Goal: Information Seeking & Learning: Learn about a topic

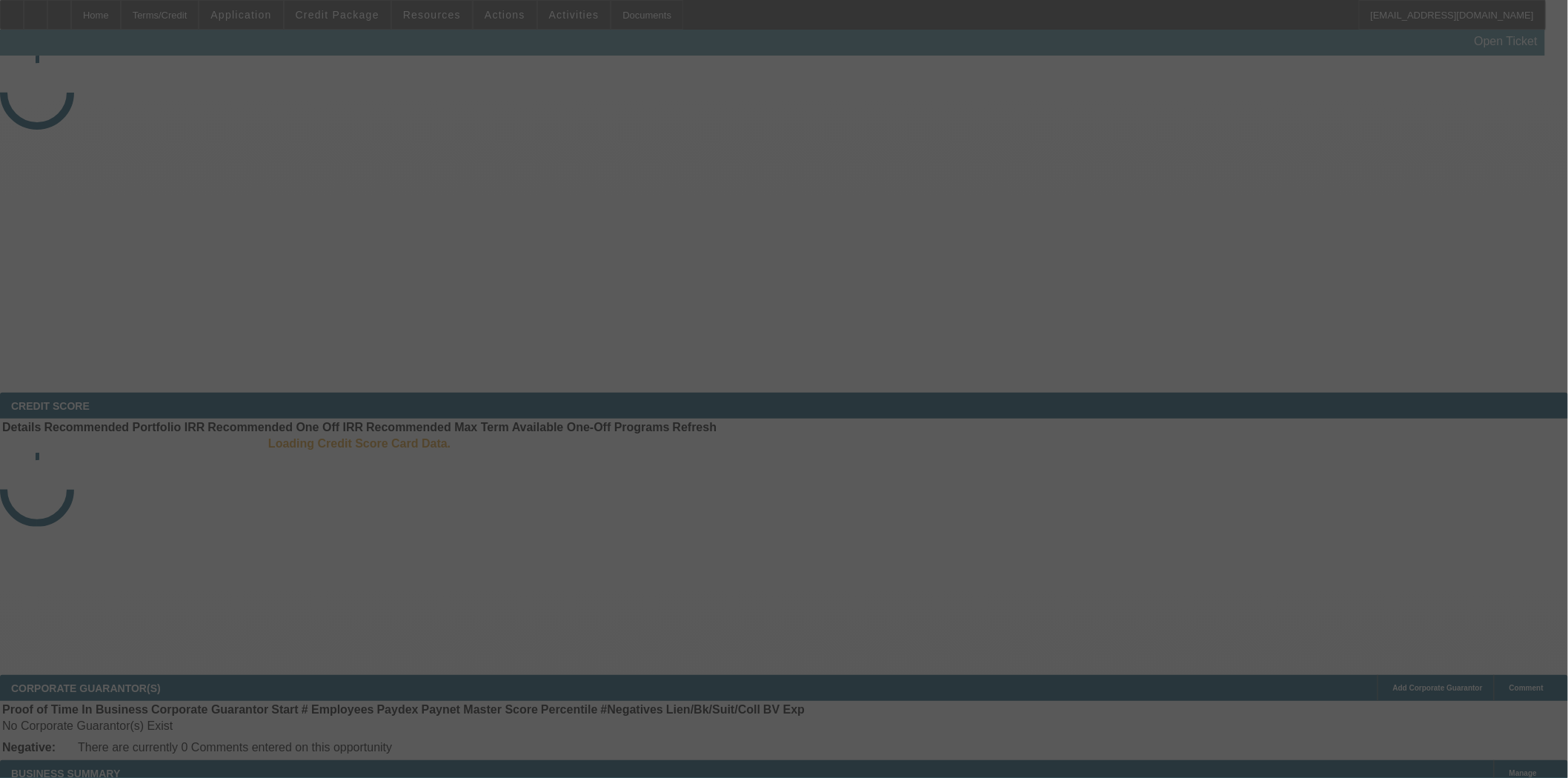
select select "3"
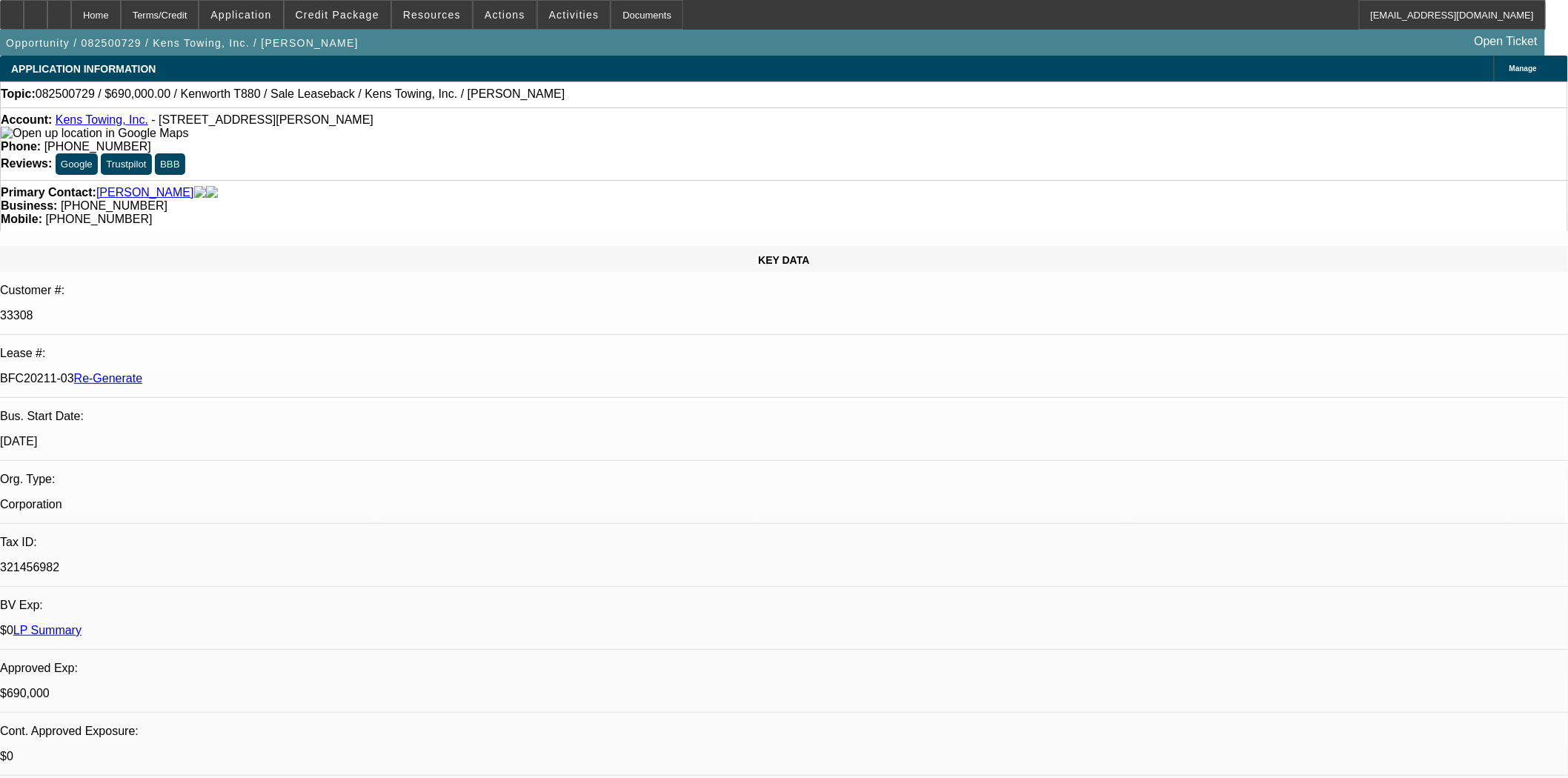
select select "0"
select select "2"
select select "0"
select select "6"
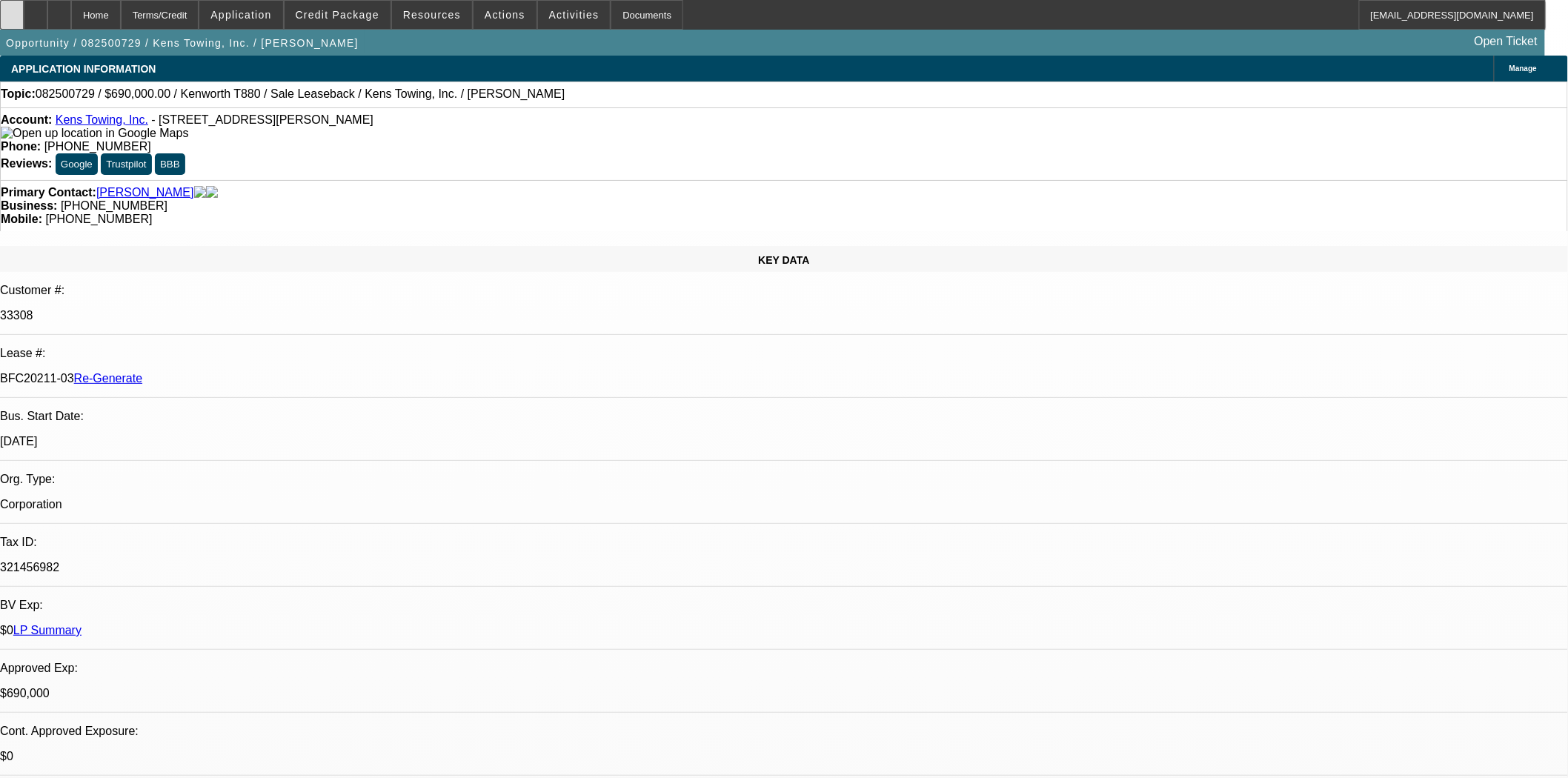
click at [24, 23] on div at bounding box center [12, 14] width 24 height 30
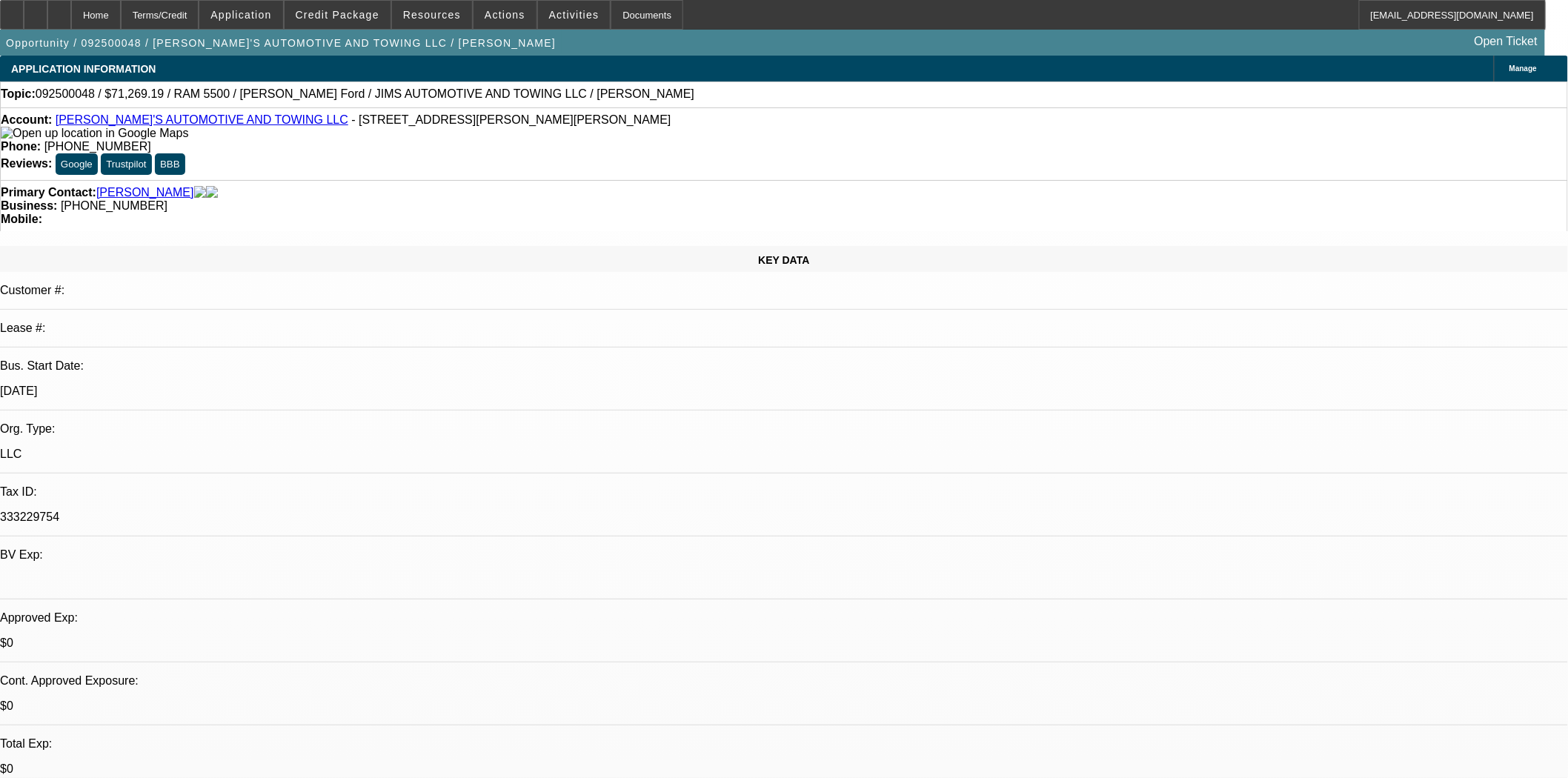
select select "0"
select select "3"
select select "0.1"
select select "4"
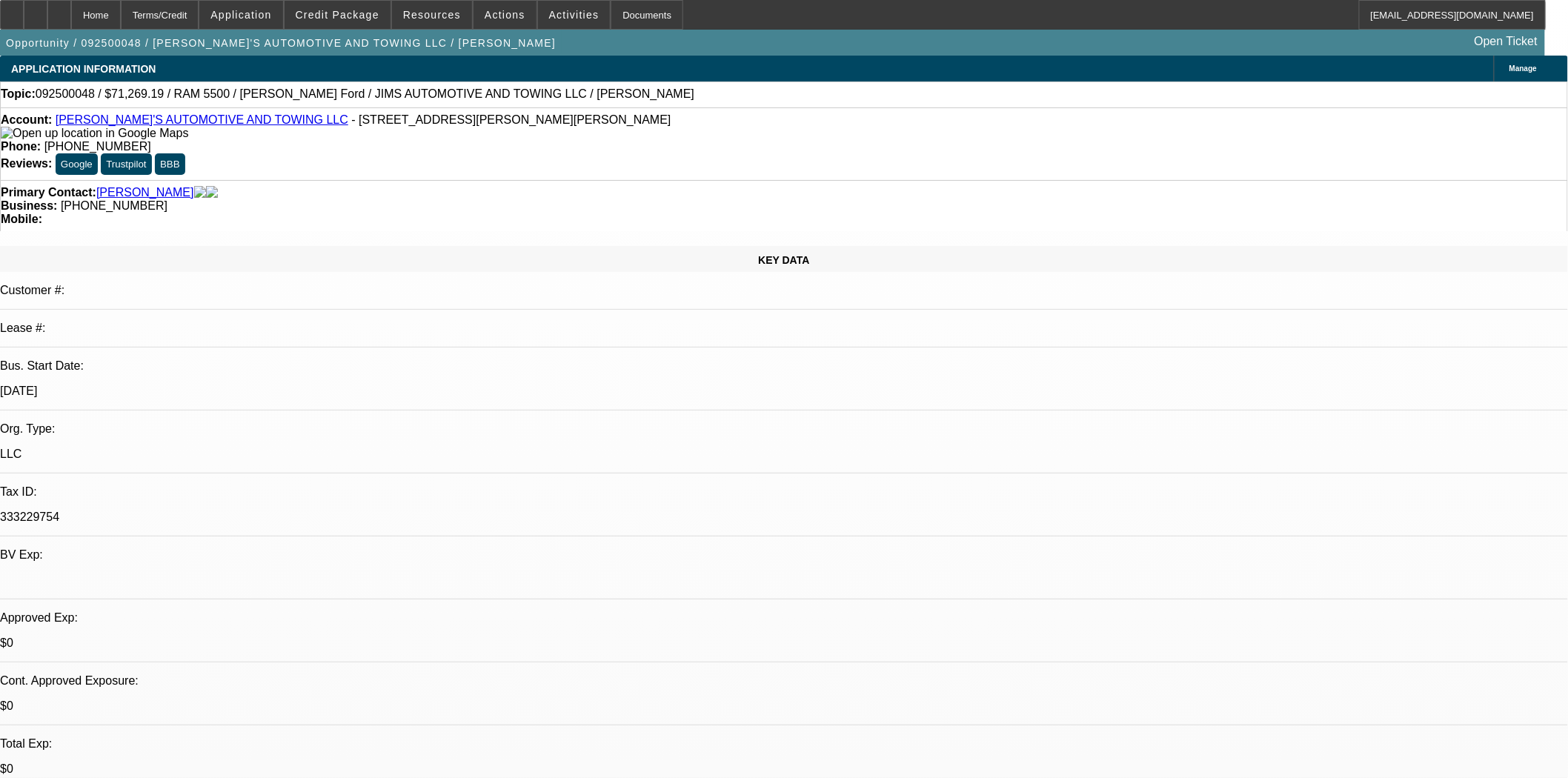
select select "0"
select select "3"
select select "0.1"
select select "4"
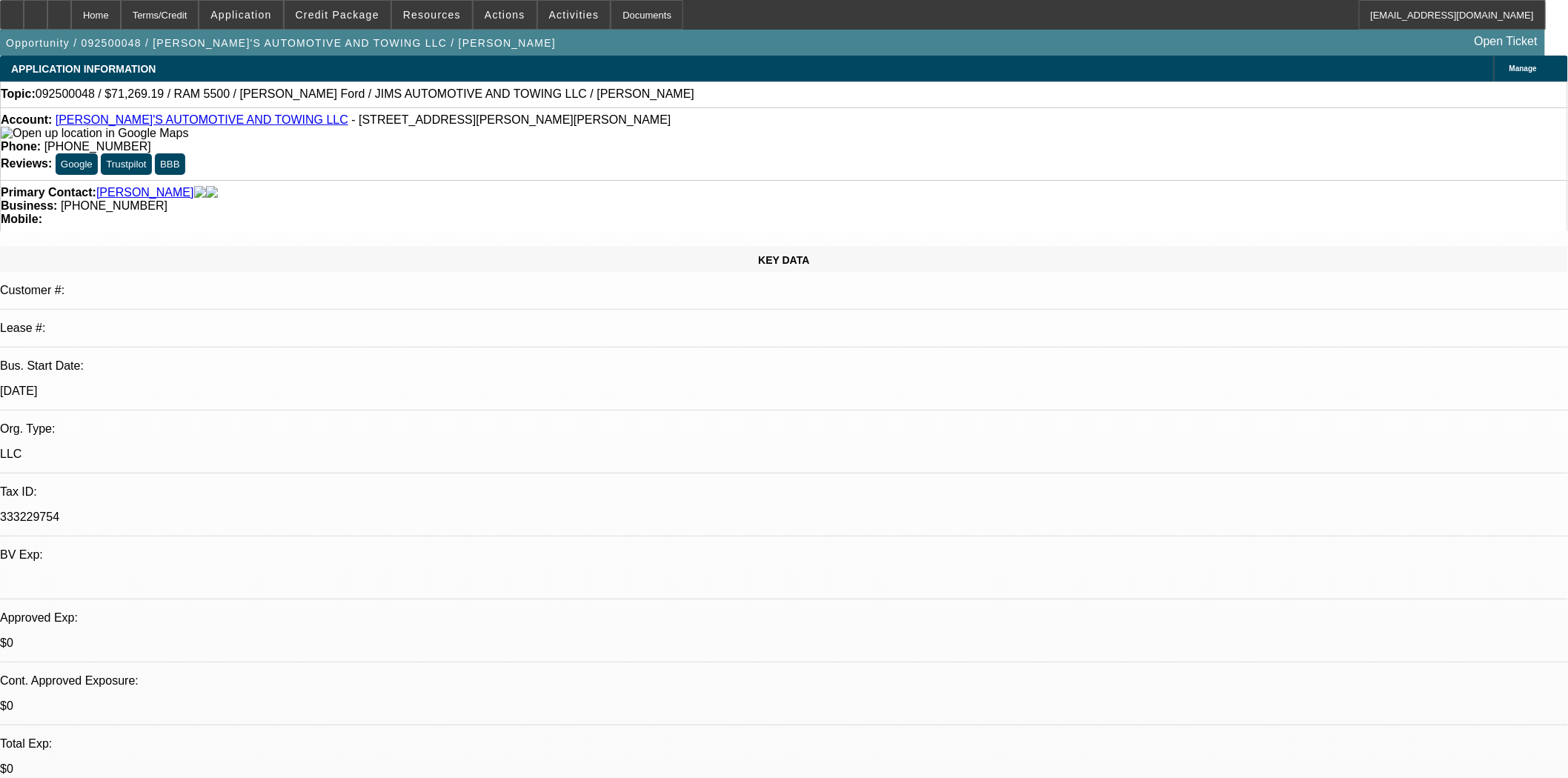
select select "0"
select select "0.1"
select select "4"
select select "0"
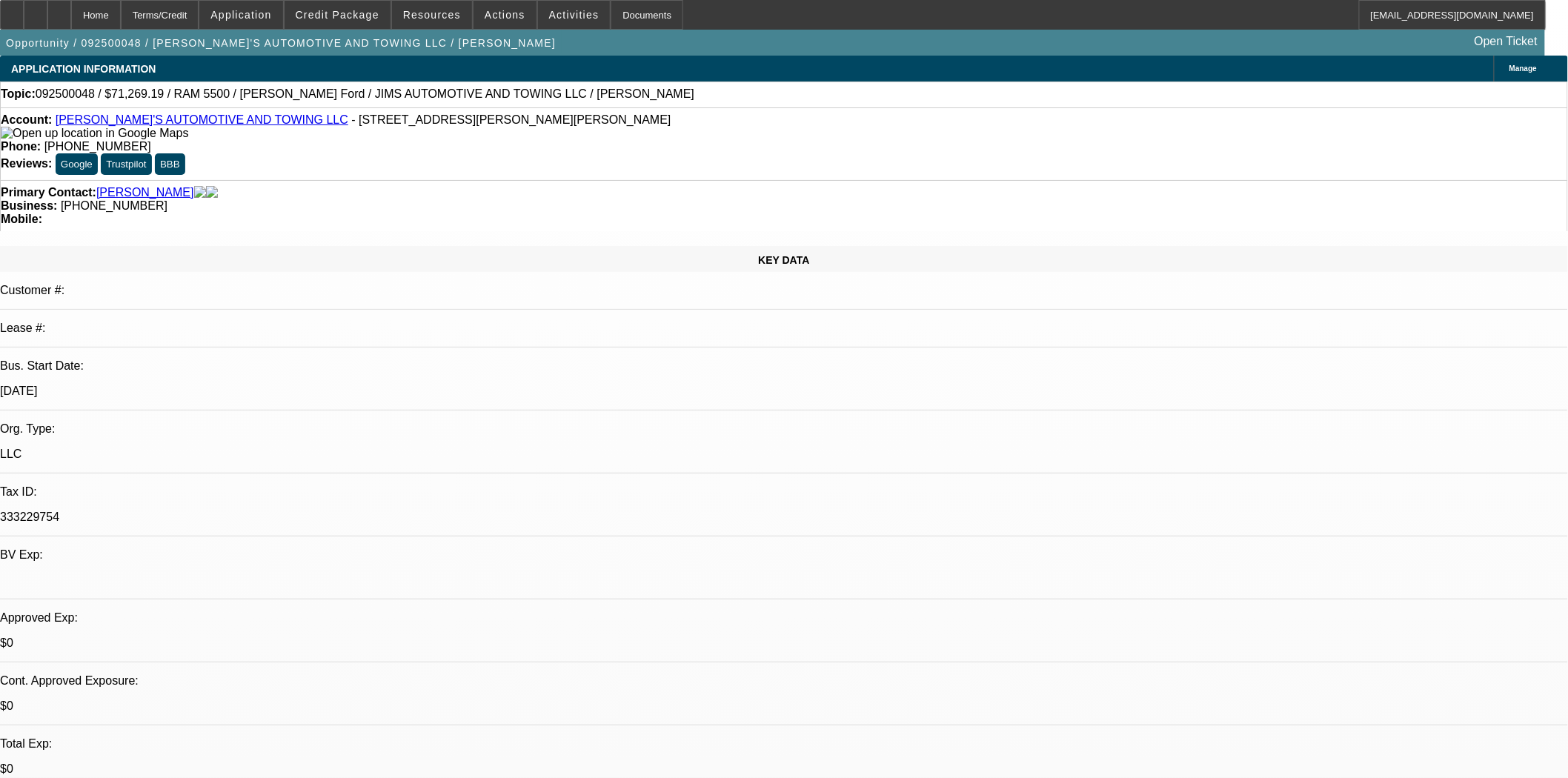
select select "0"
select select "0.1"
select select "4"
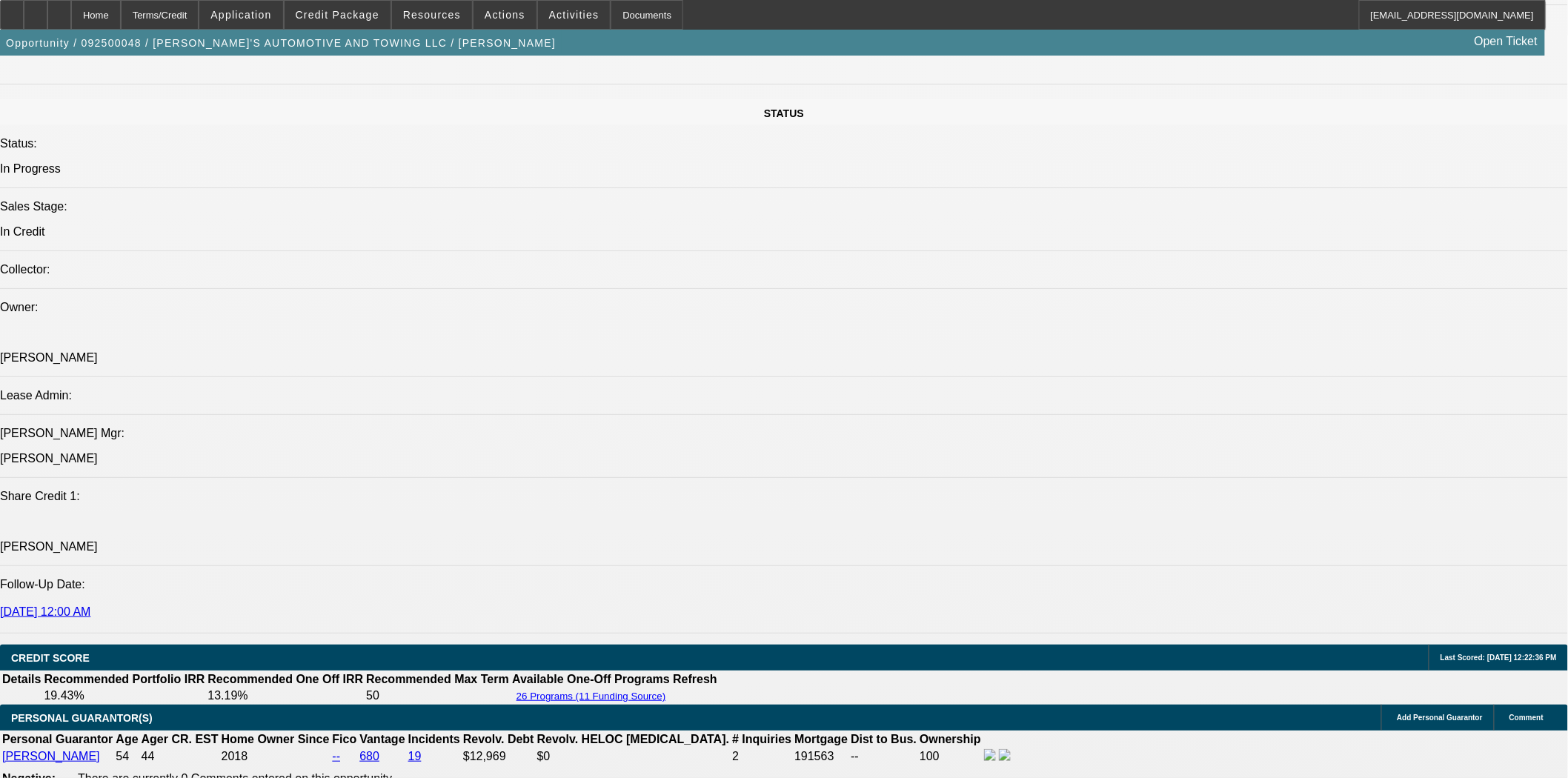
scroll to position [1234, 0]
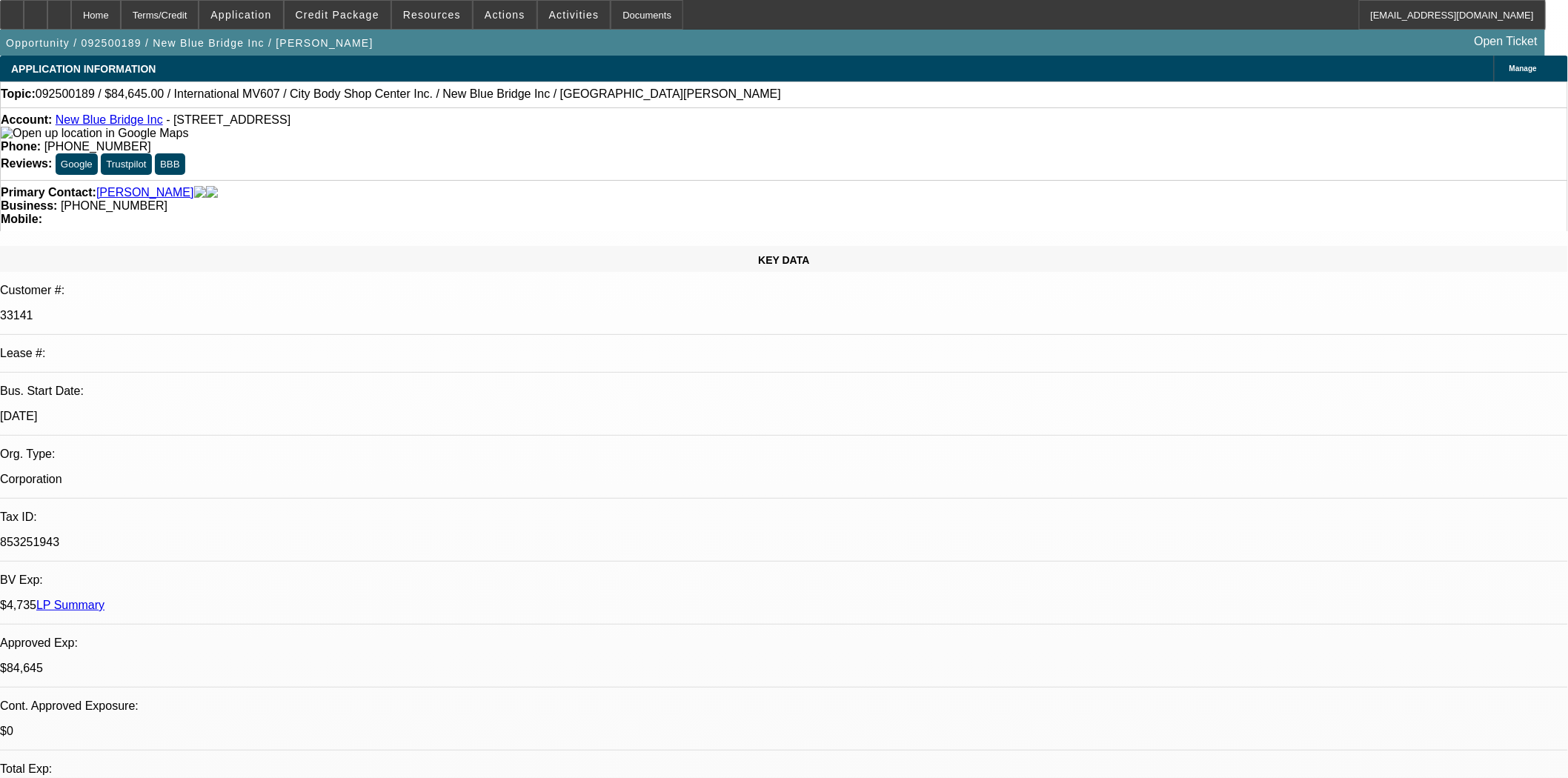
select select "2"
select select "0.1"
select select "4"
select select "0"
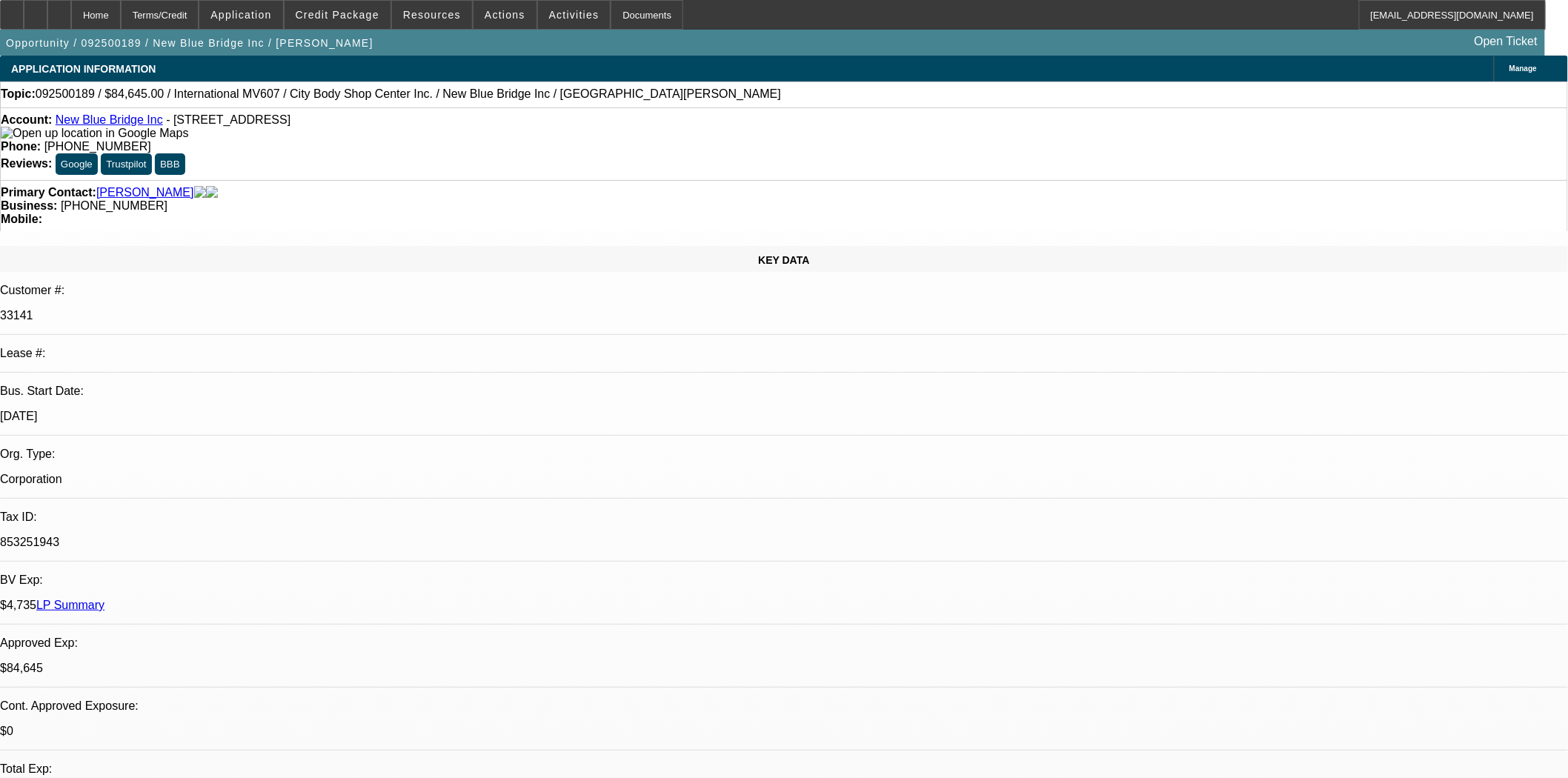
select select "2"
select select "0.1"
select select "4"
select select "0.1"
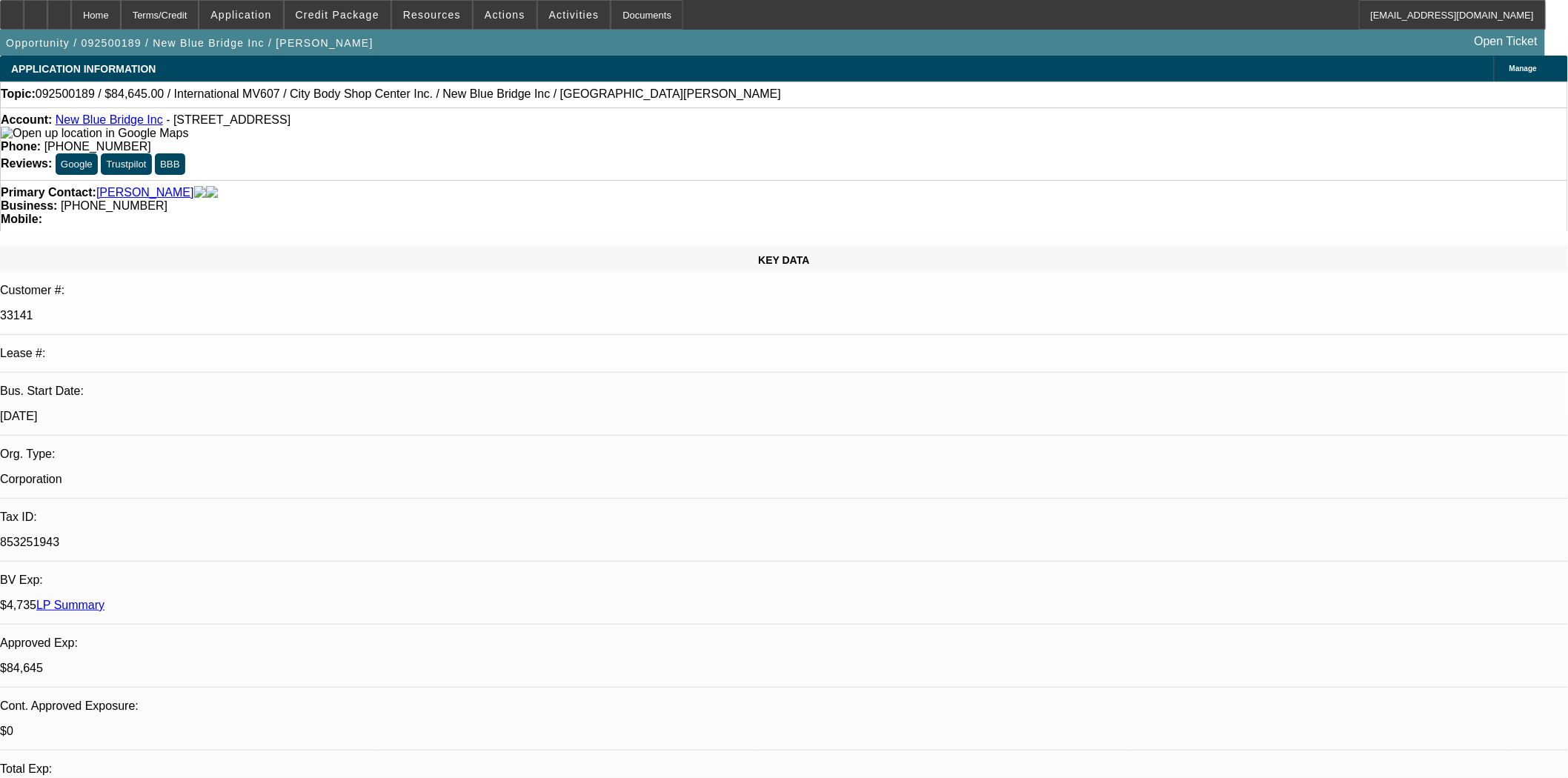
select select "0"
select select "2"
select select "0.1"
select select "4"
click at [12, 10] on icon at bounding box center [12, 10] width 0 height 0
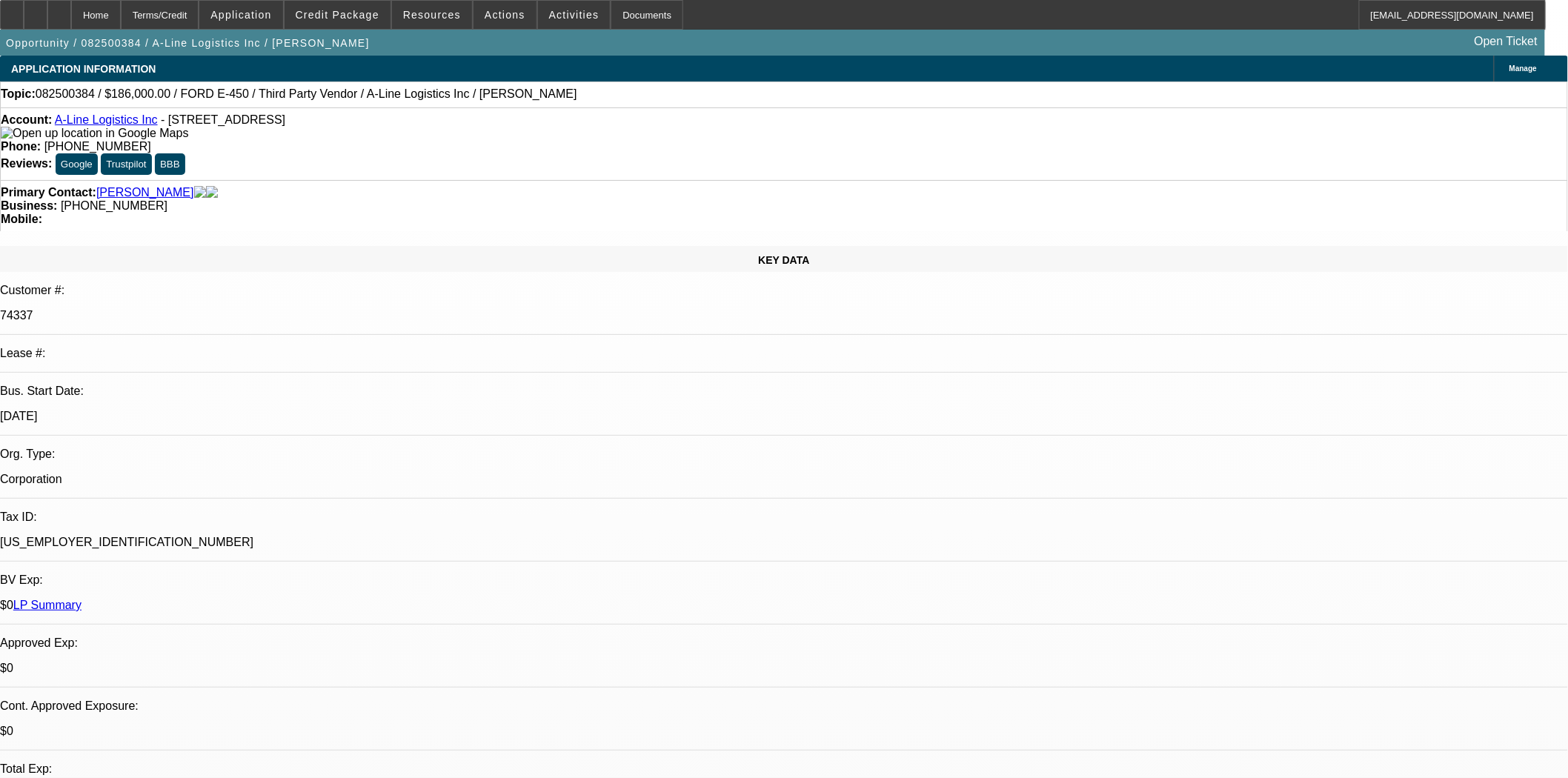
select select "0"
select select "0.1"
select select "4"
select select "0"
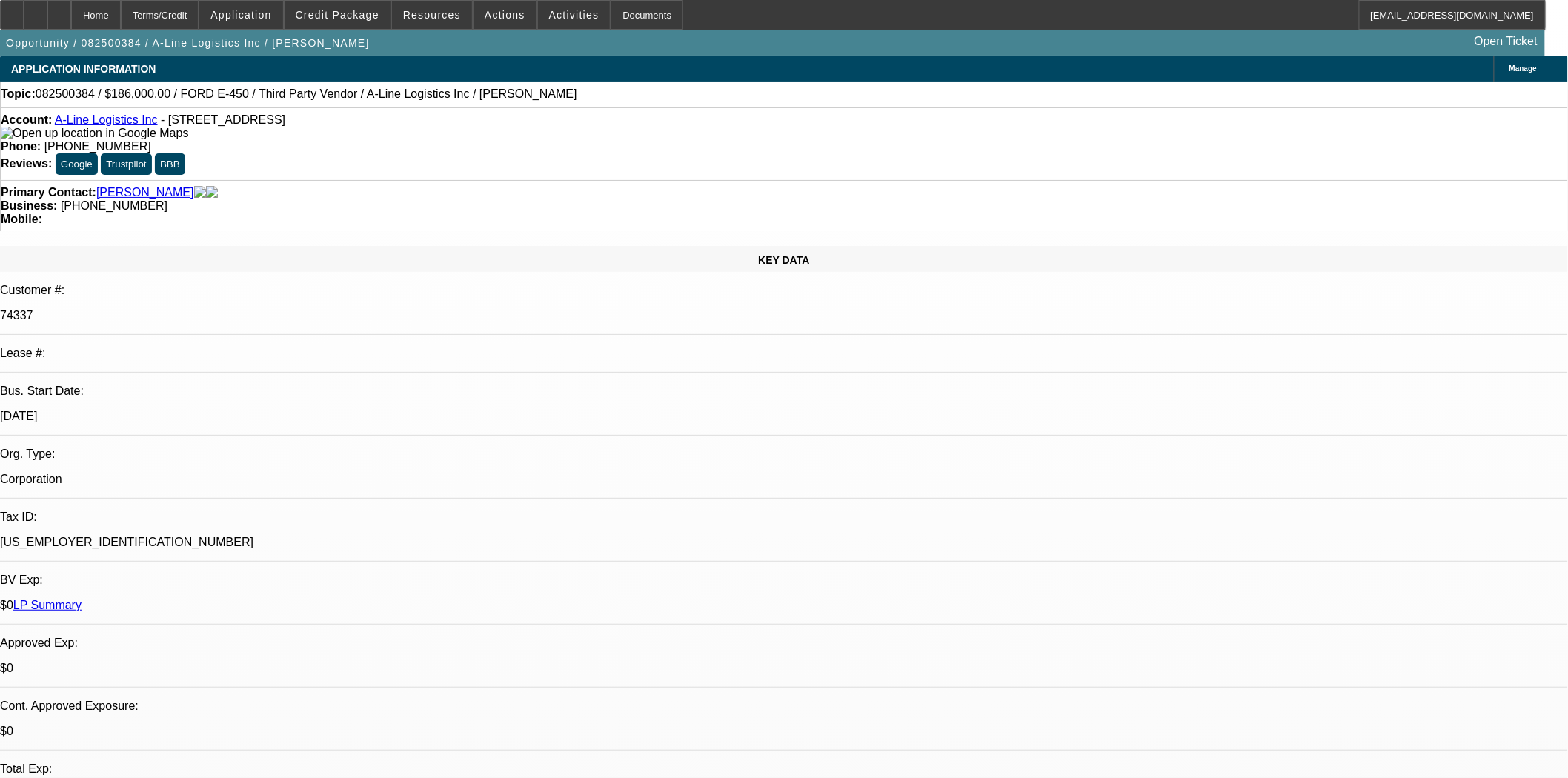
select select "0"
select select "0.1"
select select "4"
select select "0"
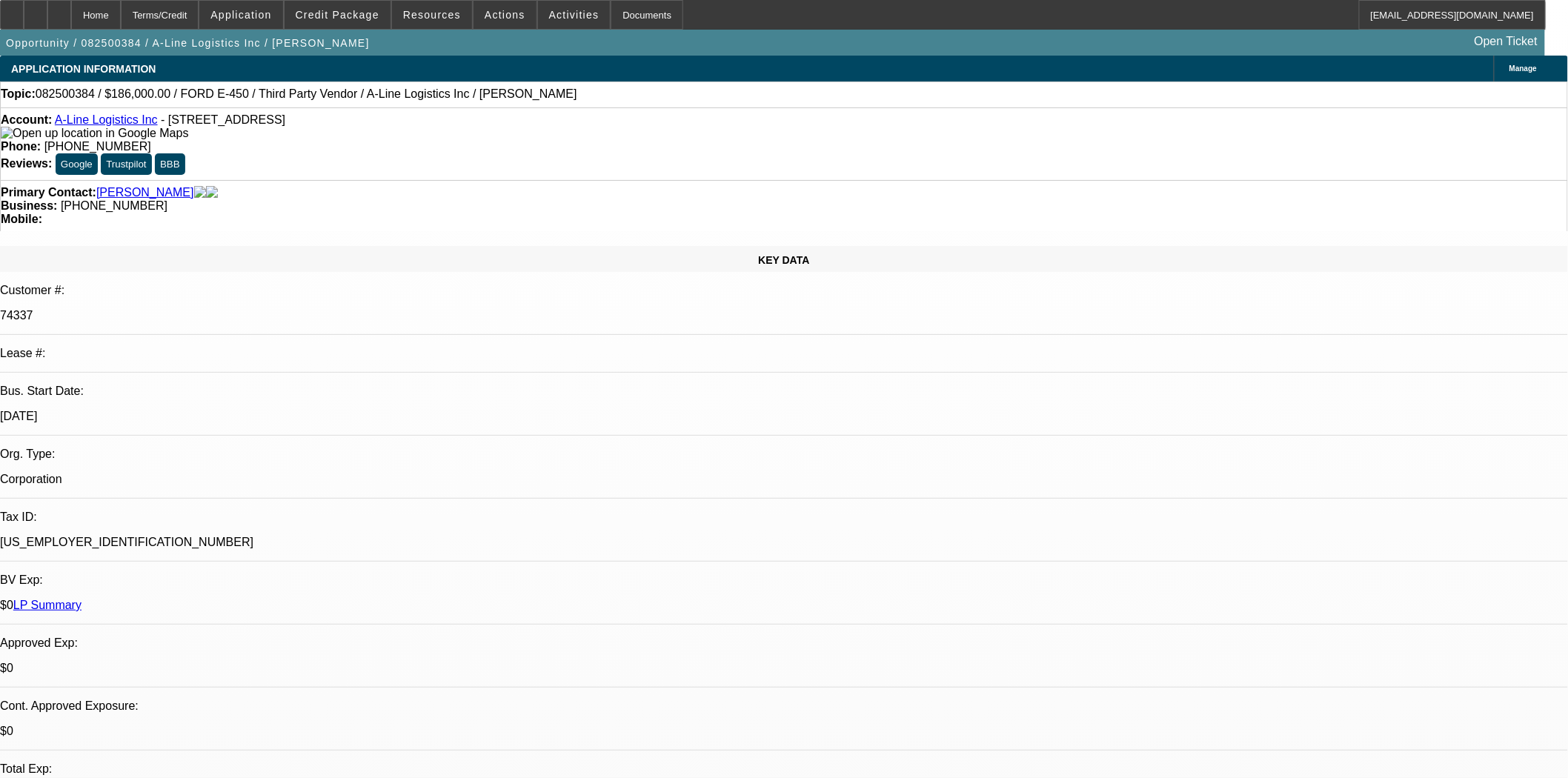
select select "0.1"
select select "4"
select select "0"
select select "0.1"
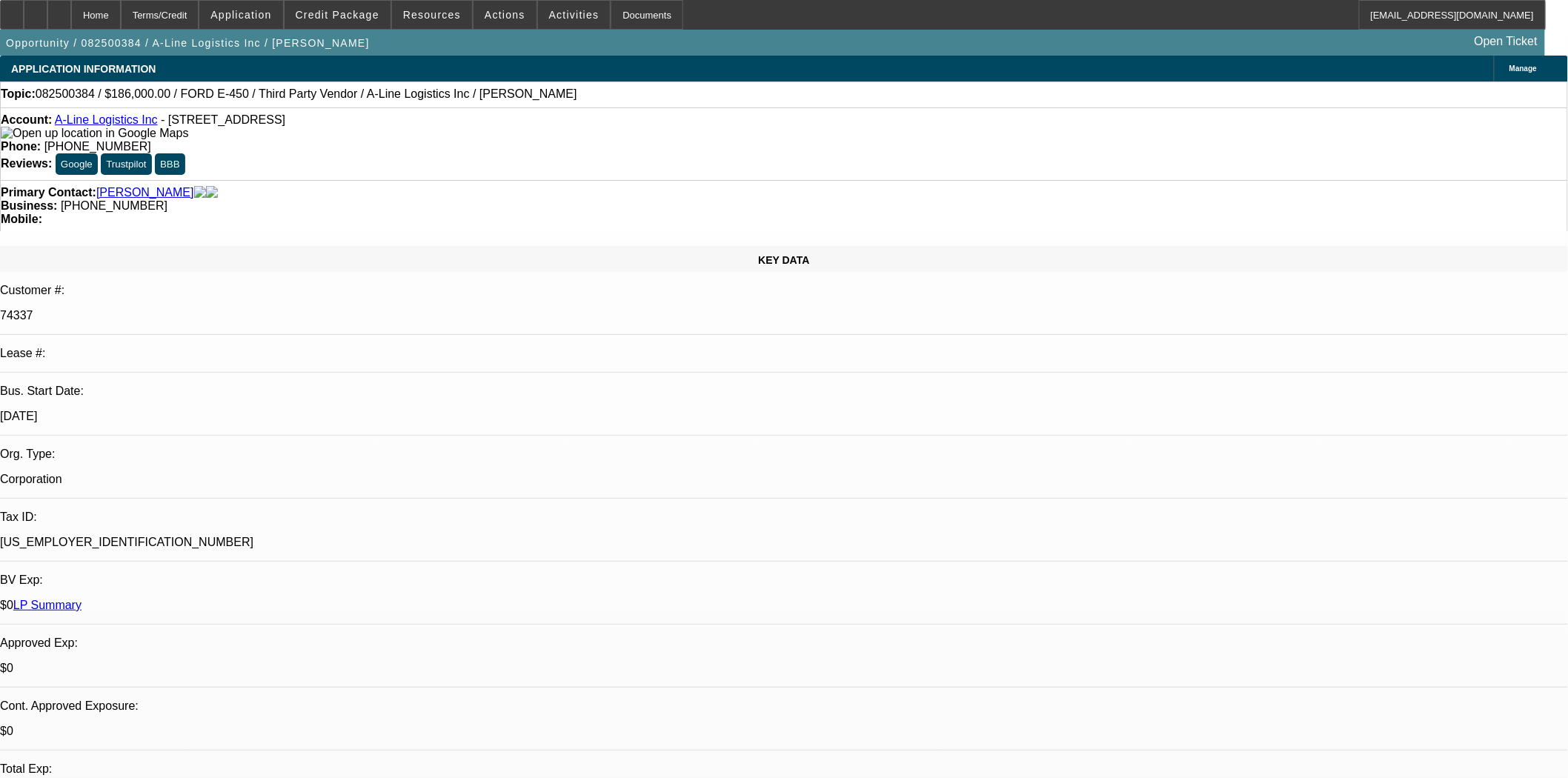
select select "4"
click at [19, 13] on div at bounding box center [12, 14] width 24 height 30
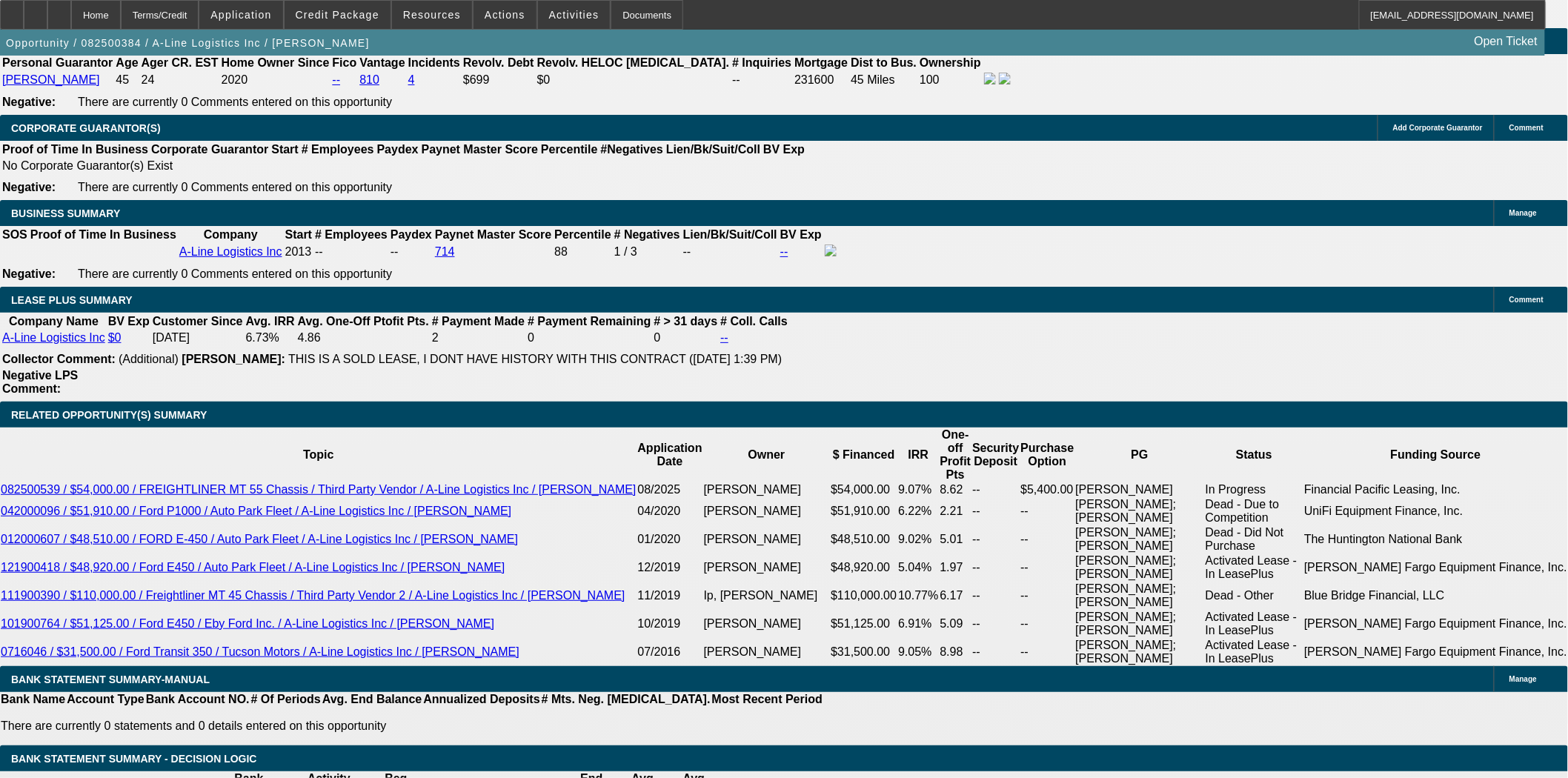
scroll to position [2551, 0]
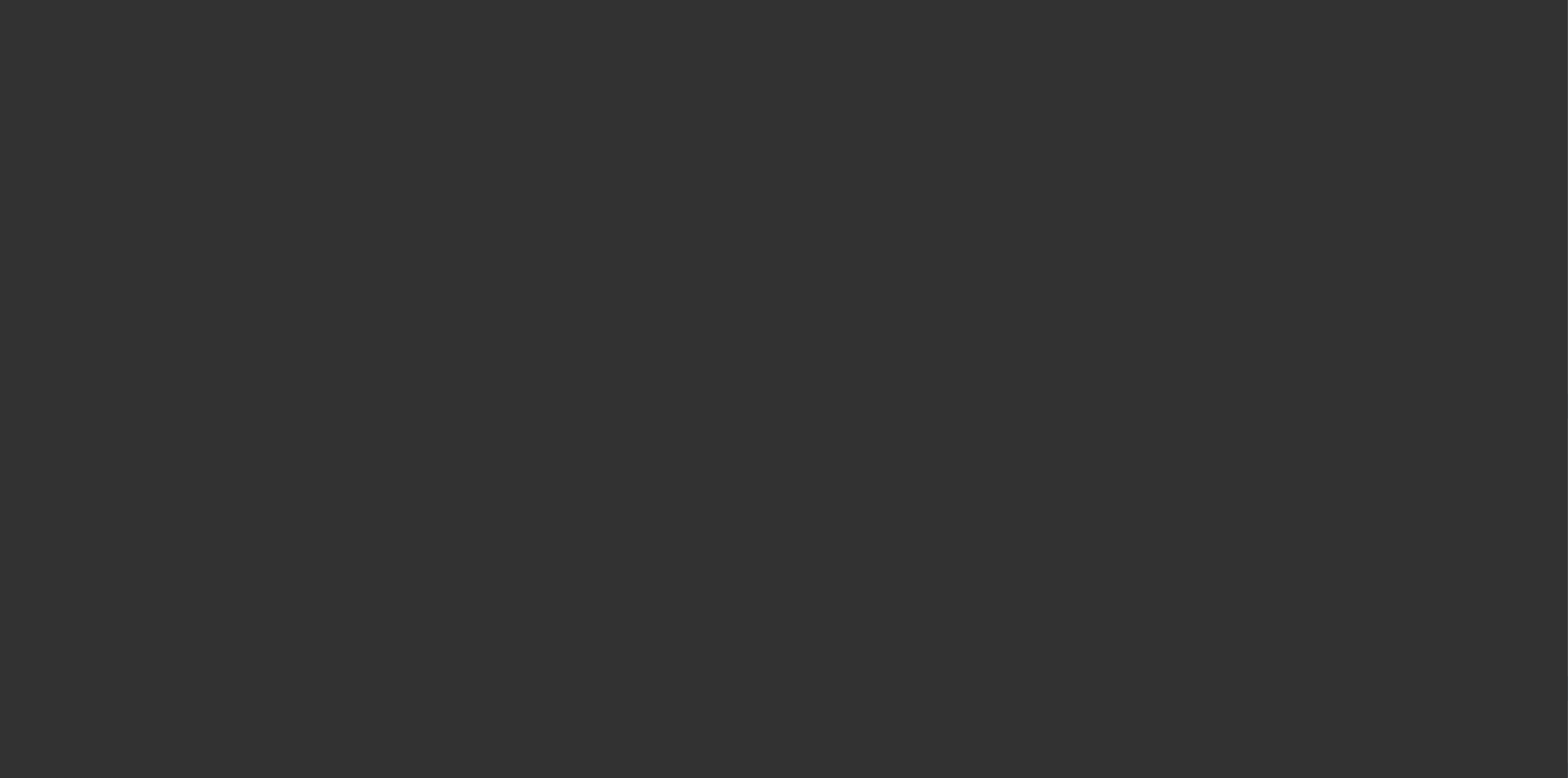
select select "3"
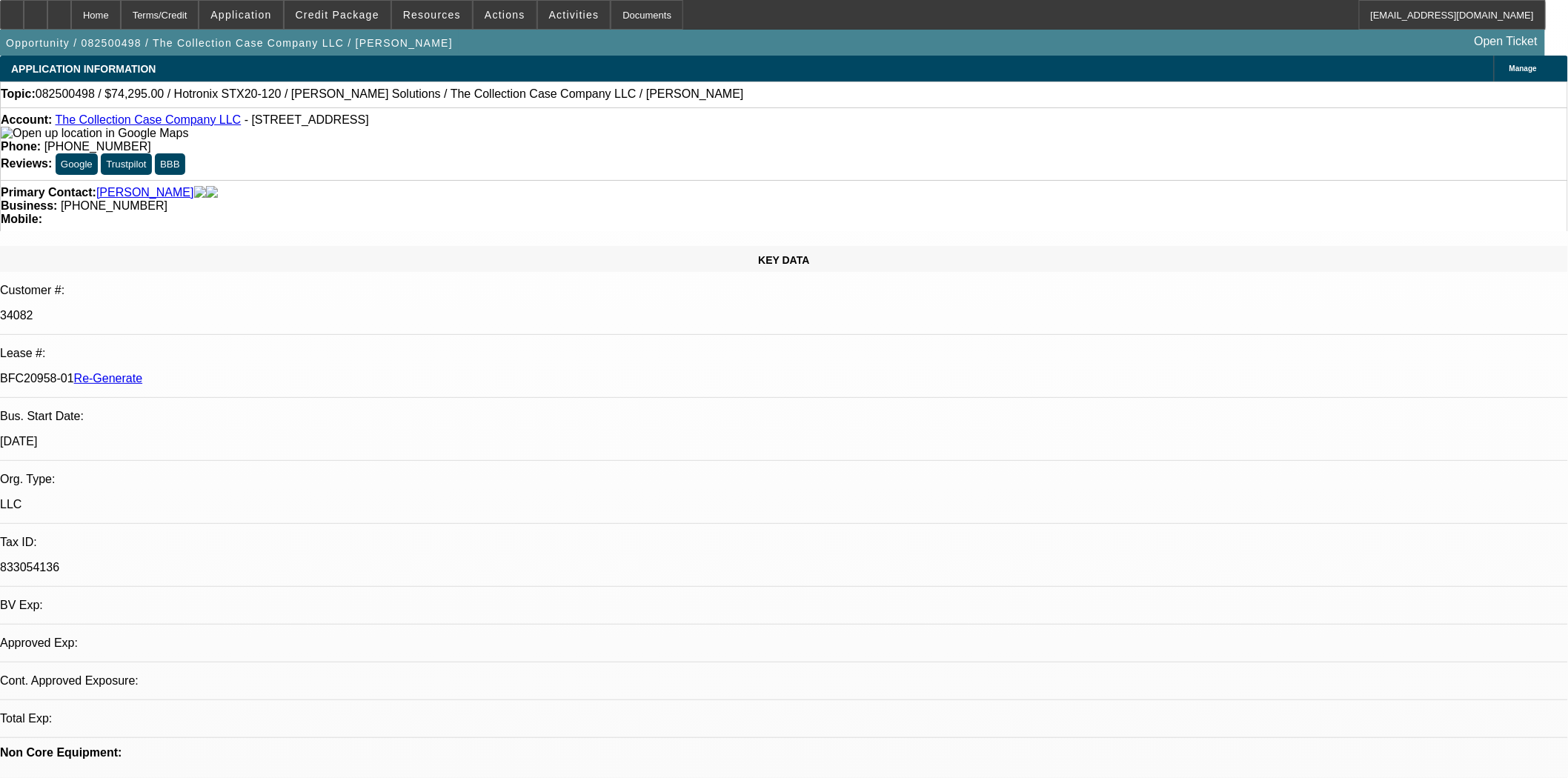
select select "0"
select select "2"
select select "0"
select select "6"
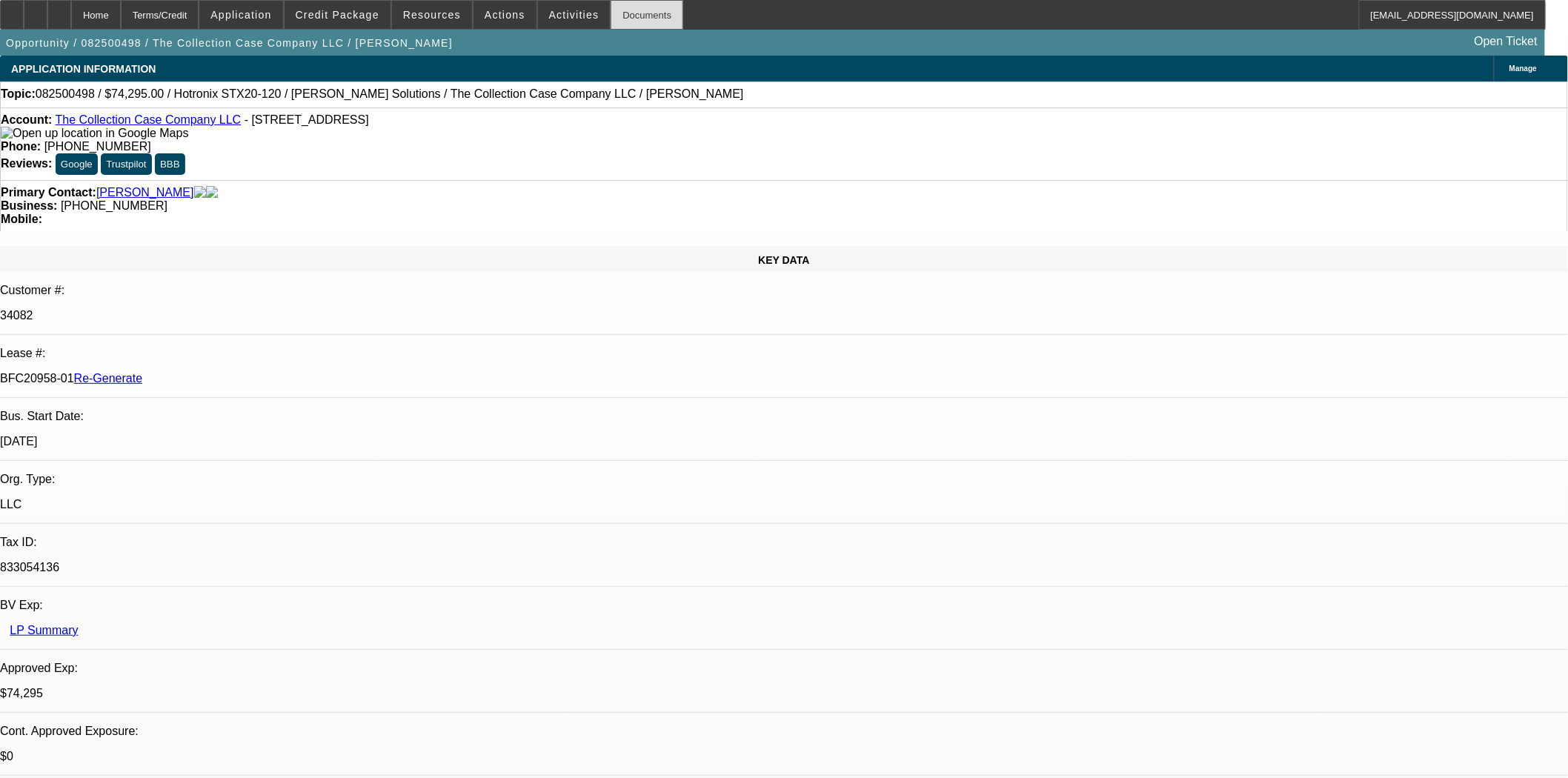
click at [618, 22] on div "Documents" at bounding box center [646, 14] width 73 height 30
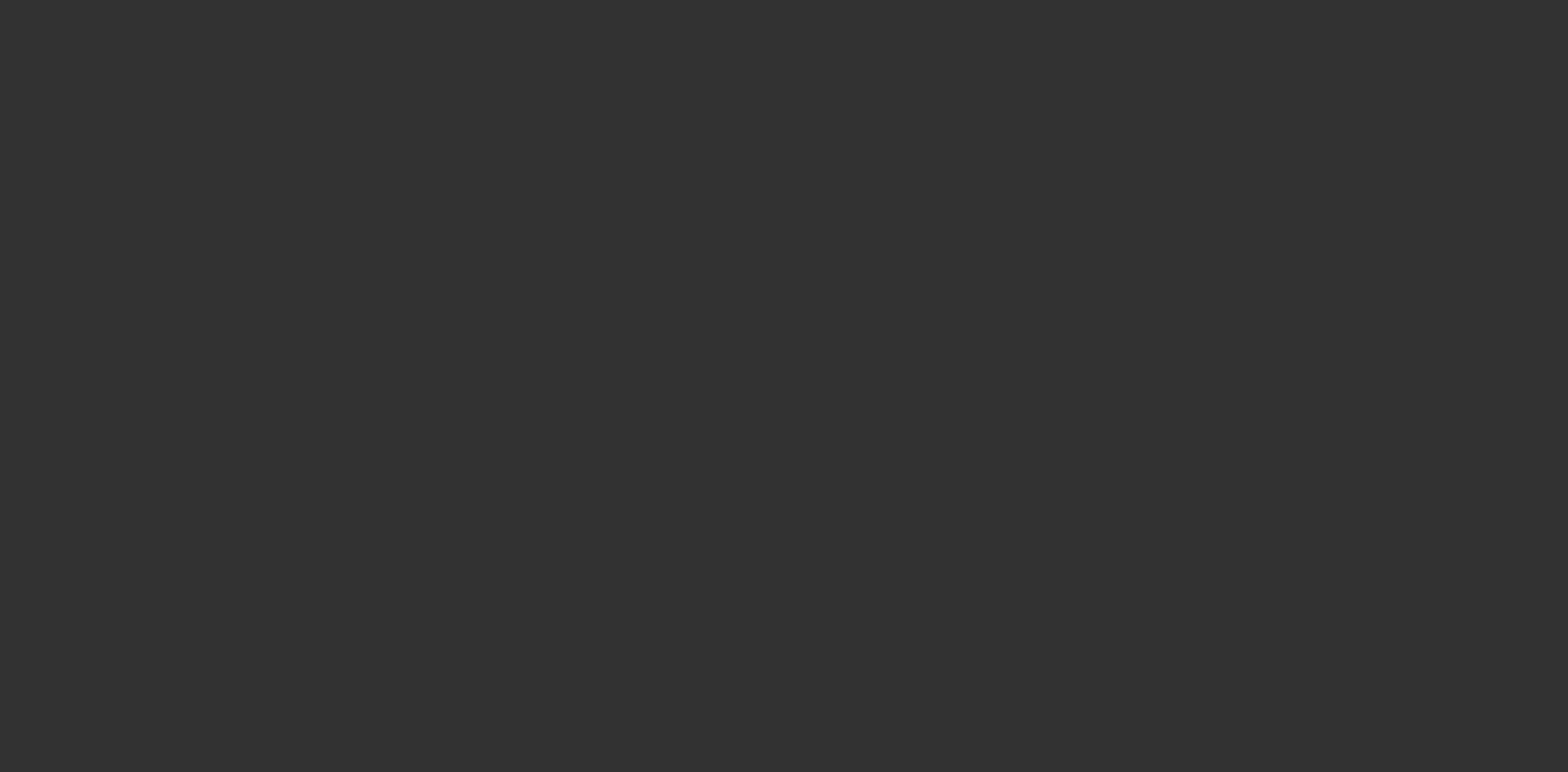
select select "3"
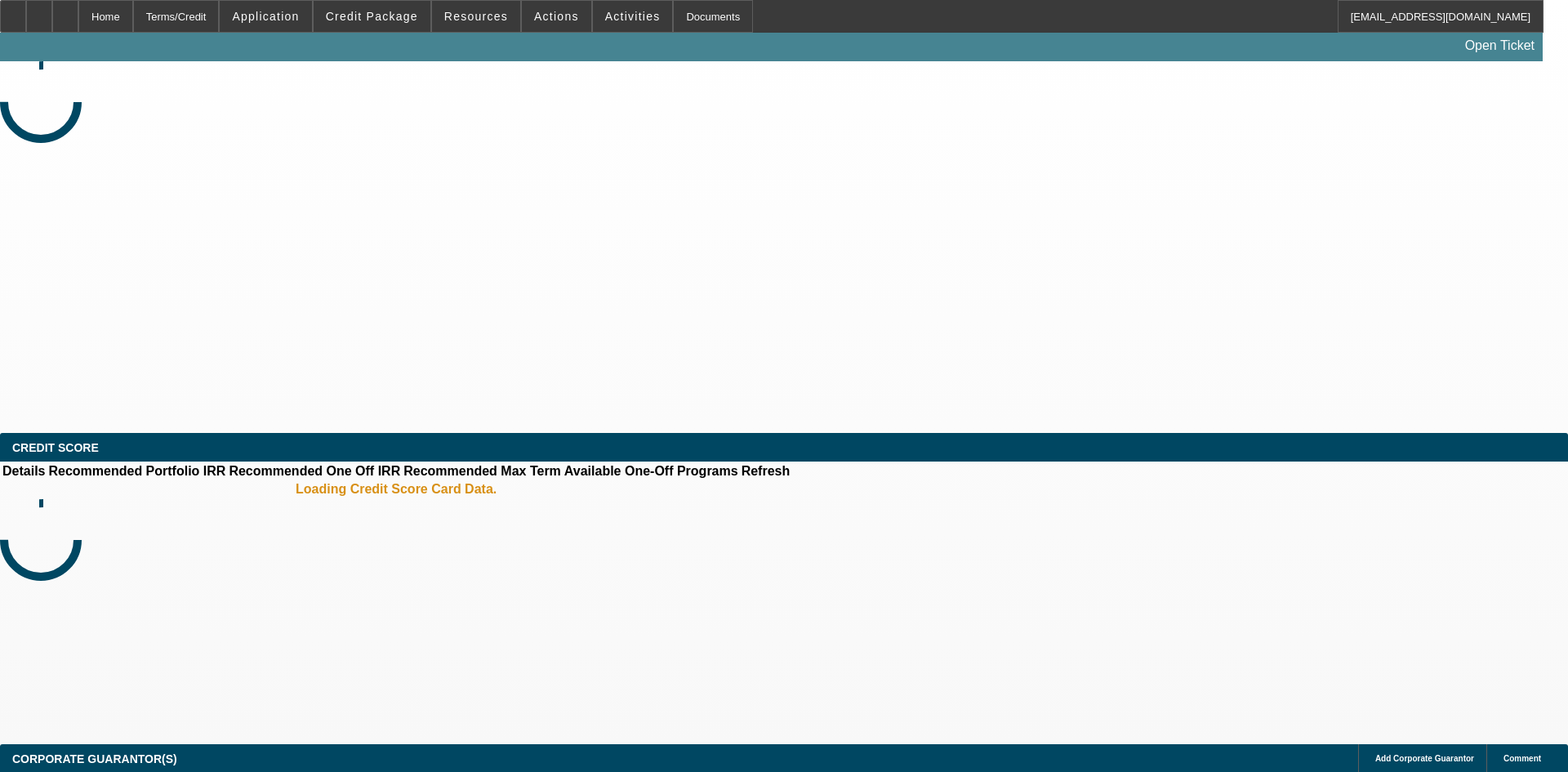
select select "0"
select select "2"
select select "0"
select select "6"
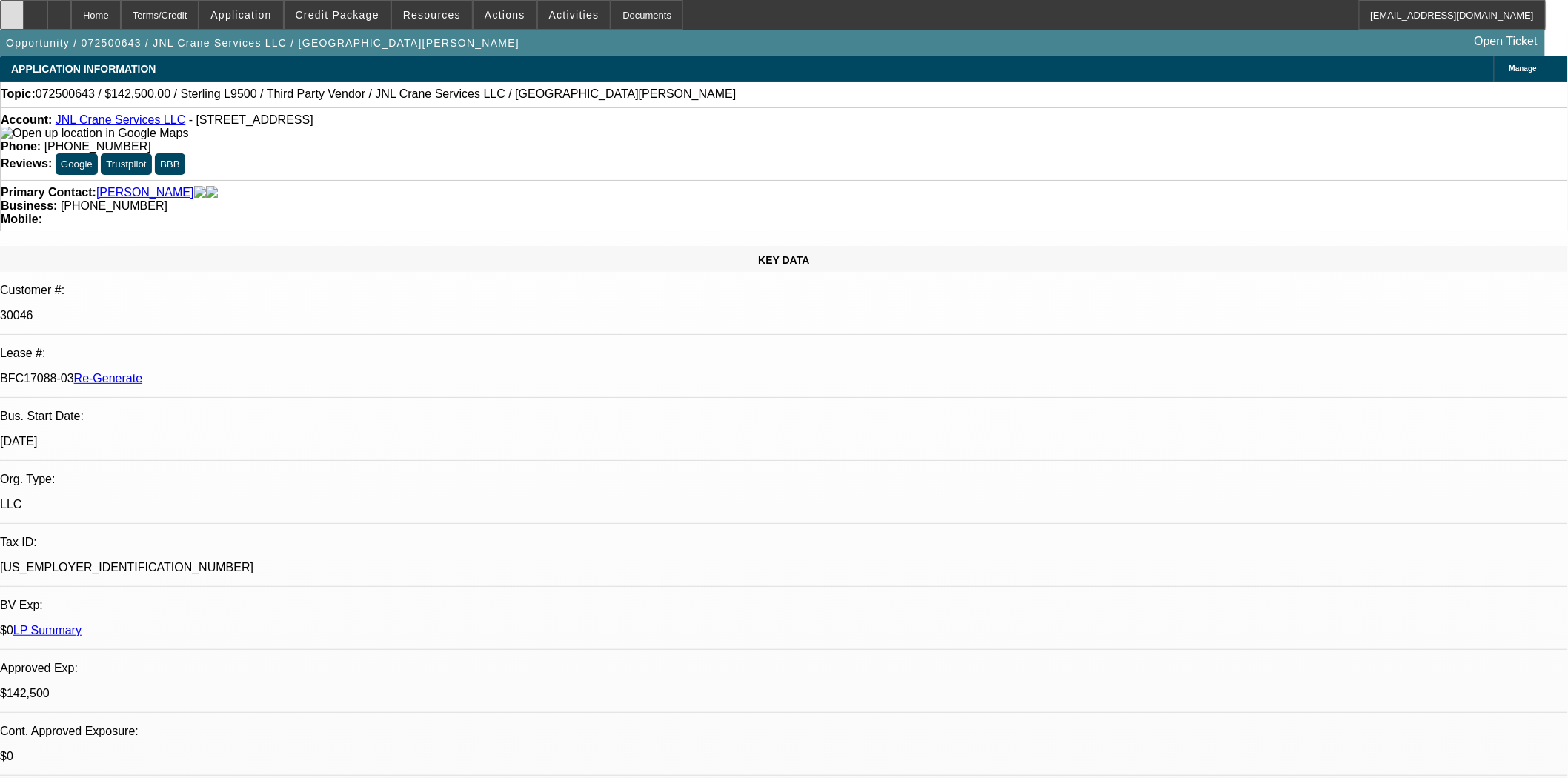
click at [12, 10] on icon at bounding box center [12, 10] width 0 height 0
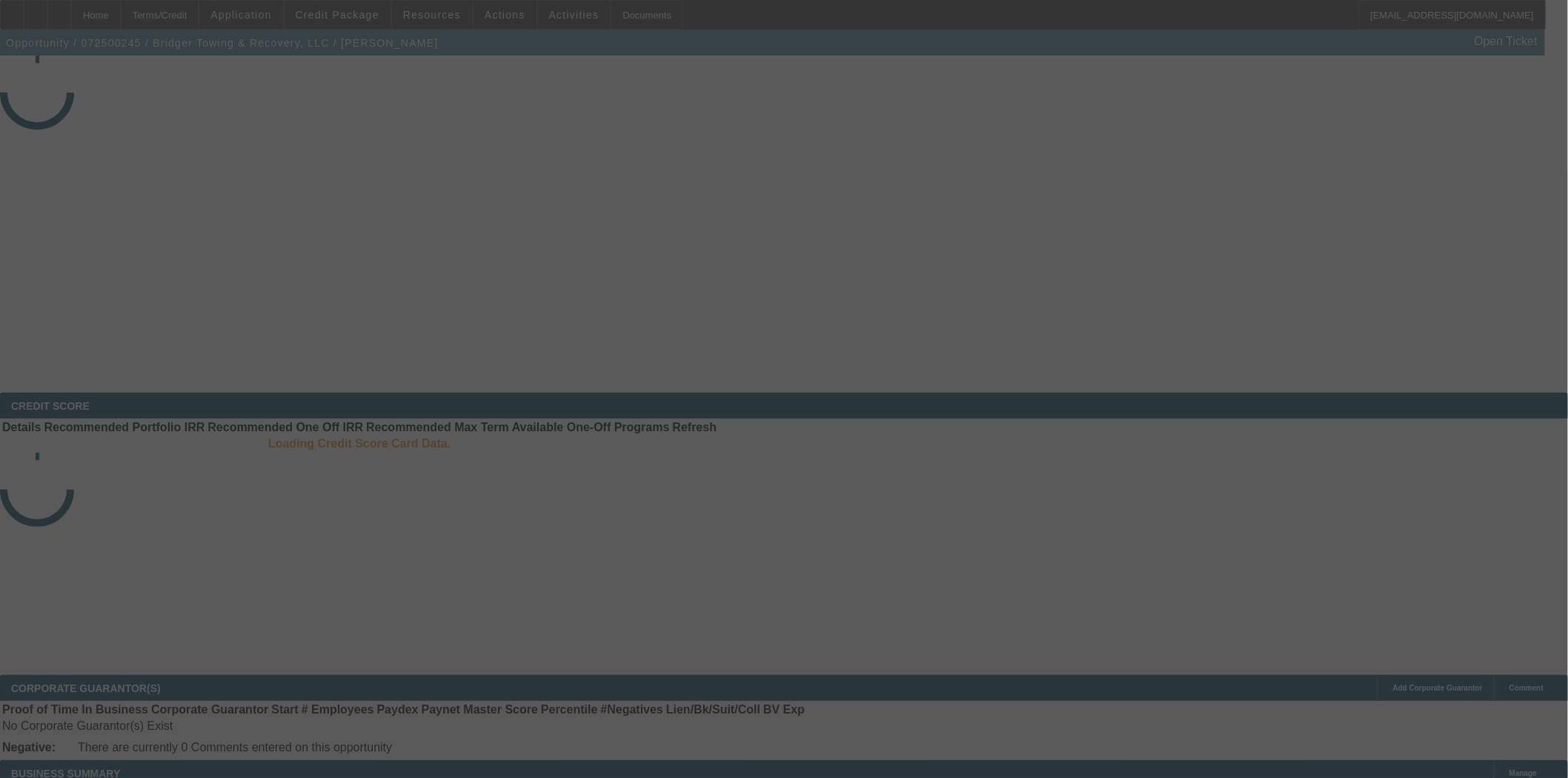
select select "3"
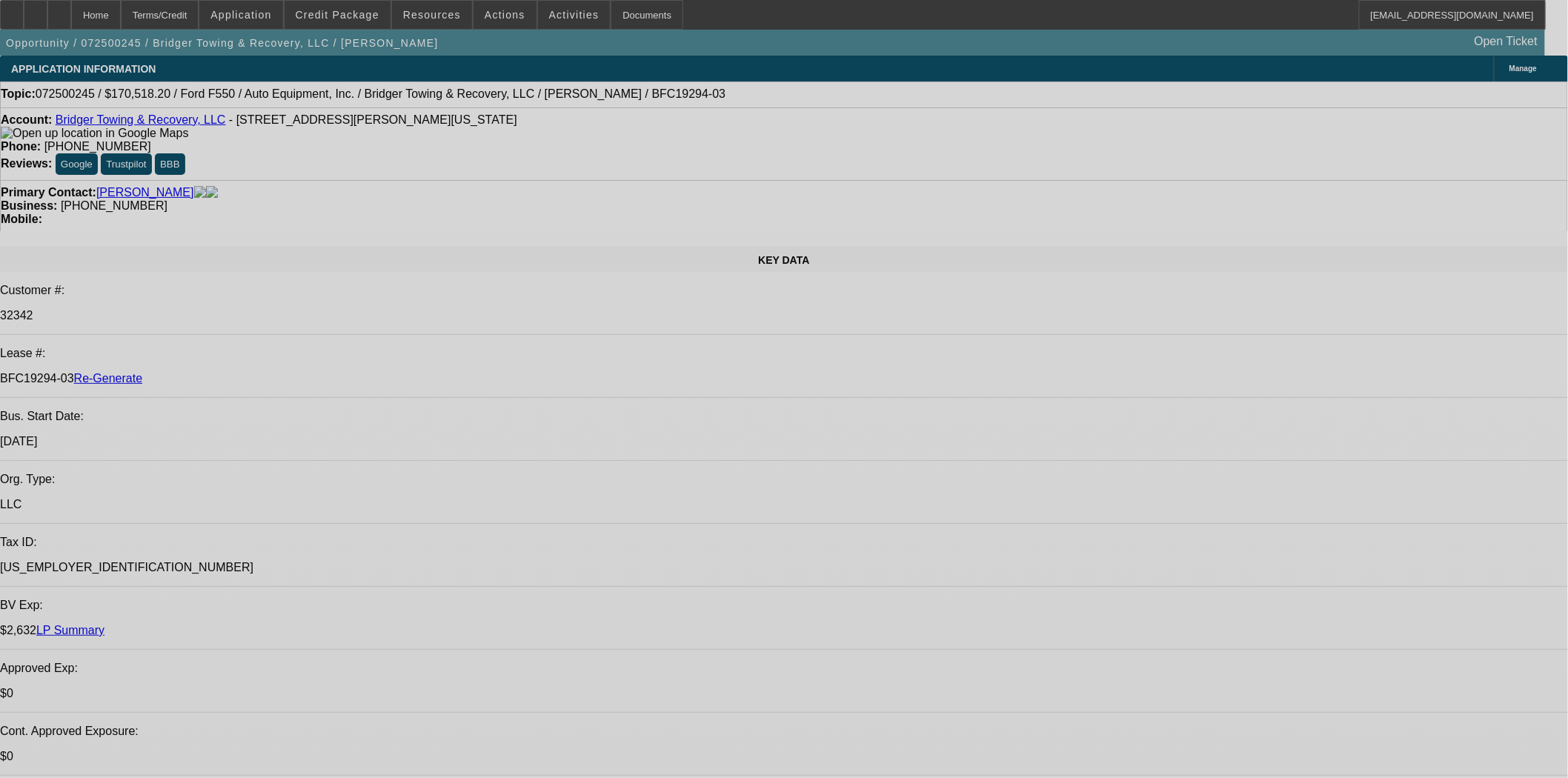
select select "0"
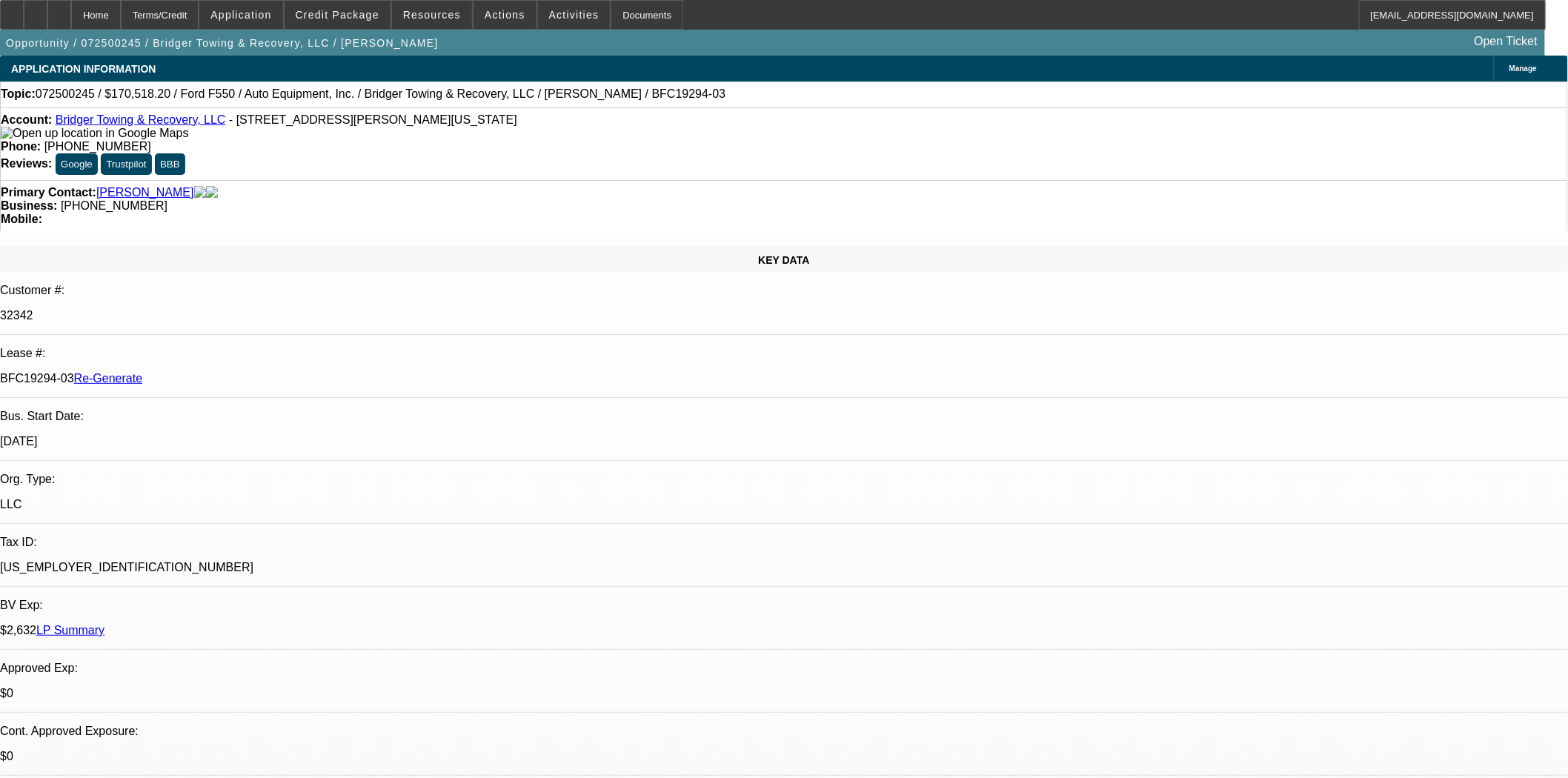
select select "0"
select select "3"
select select "0"
select select "6"
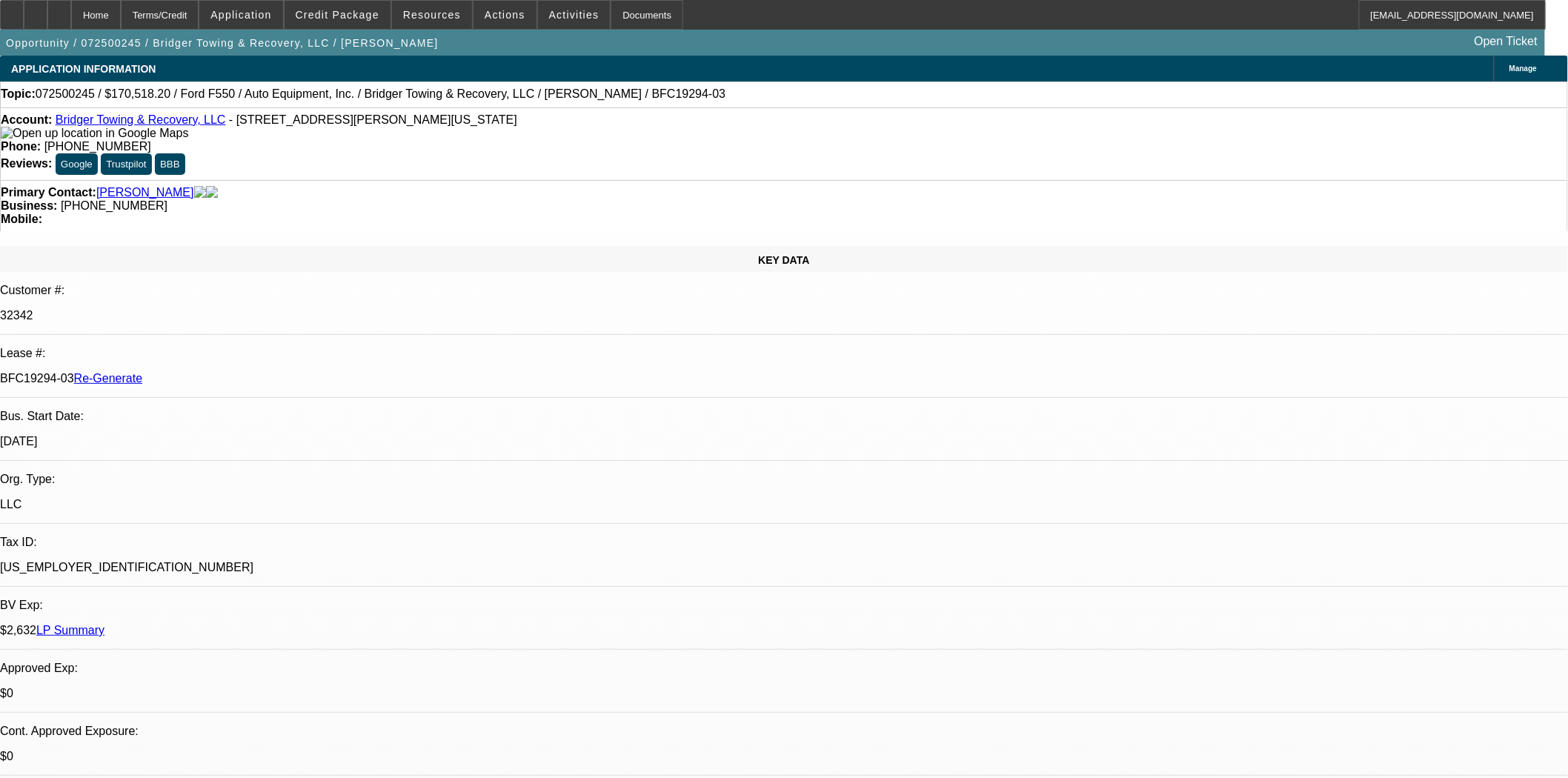
scroll to position [164, 0]
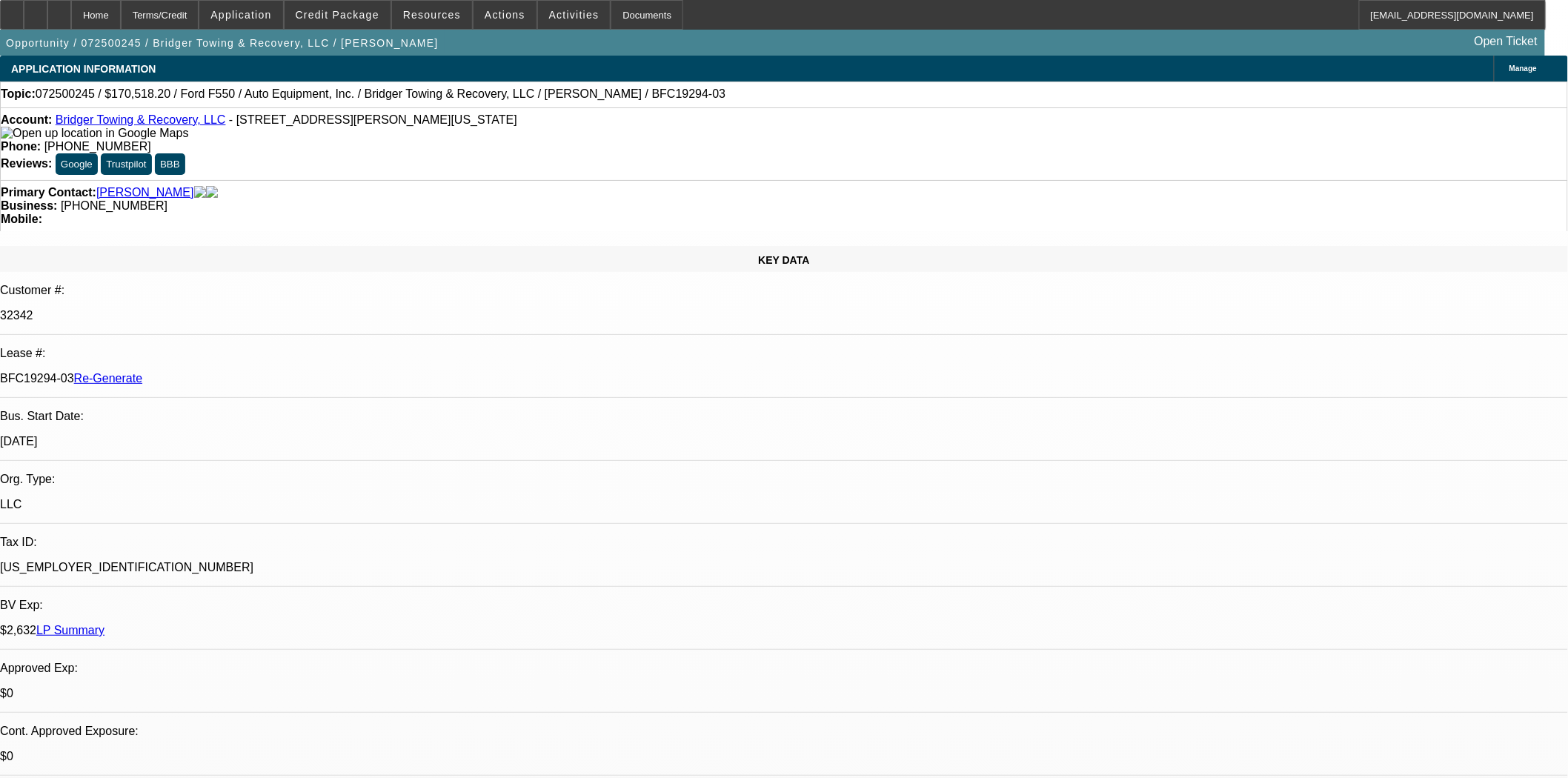
scroll to position [83, 0]
click at [12, 10] on icon at bounding box center [12, 10] width 0 height 0
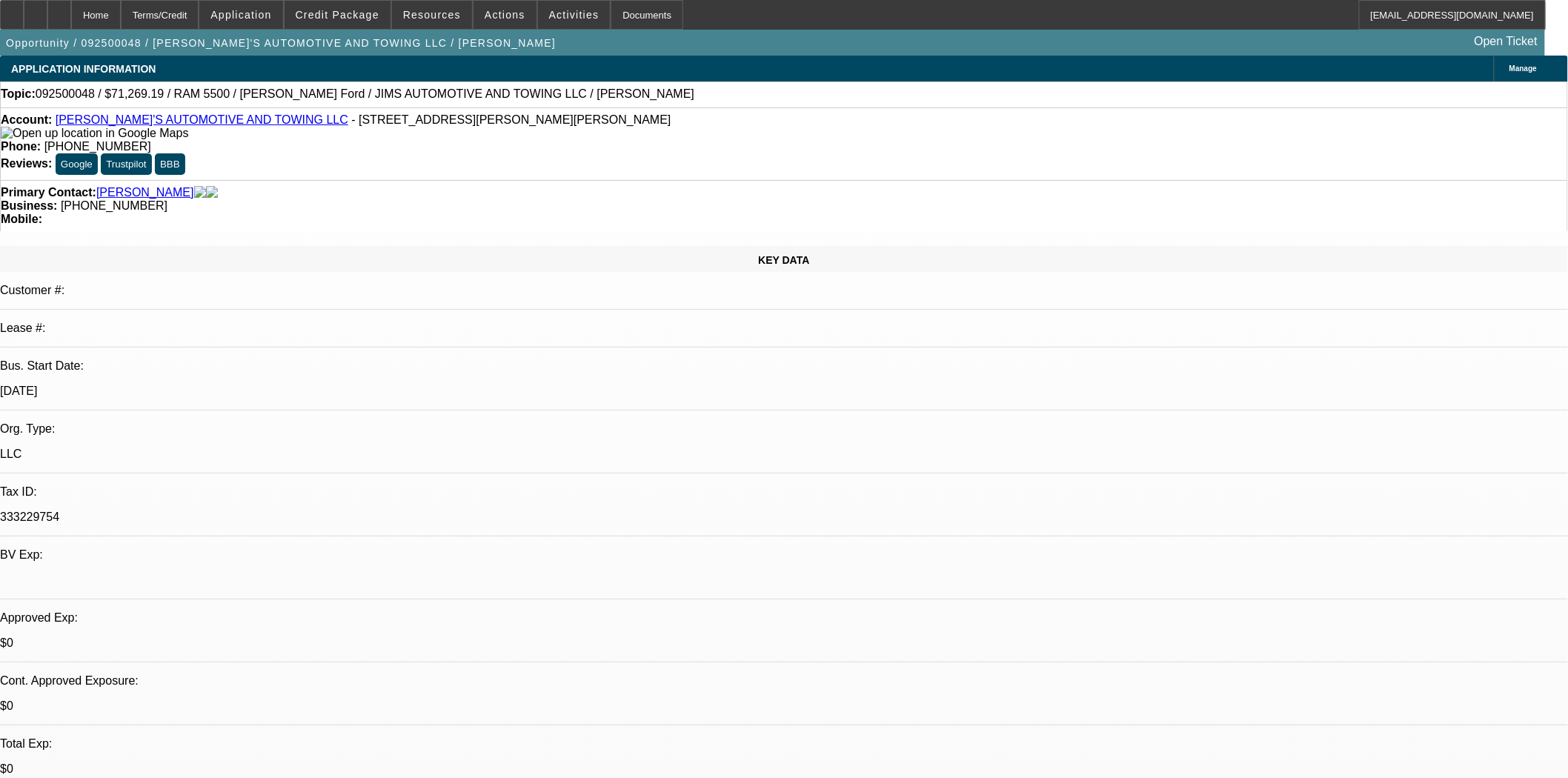
select select "0"
select select "3"
select select "0.1"
select select "4"
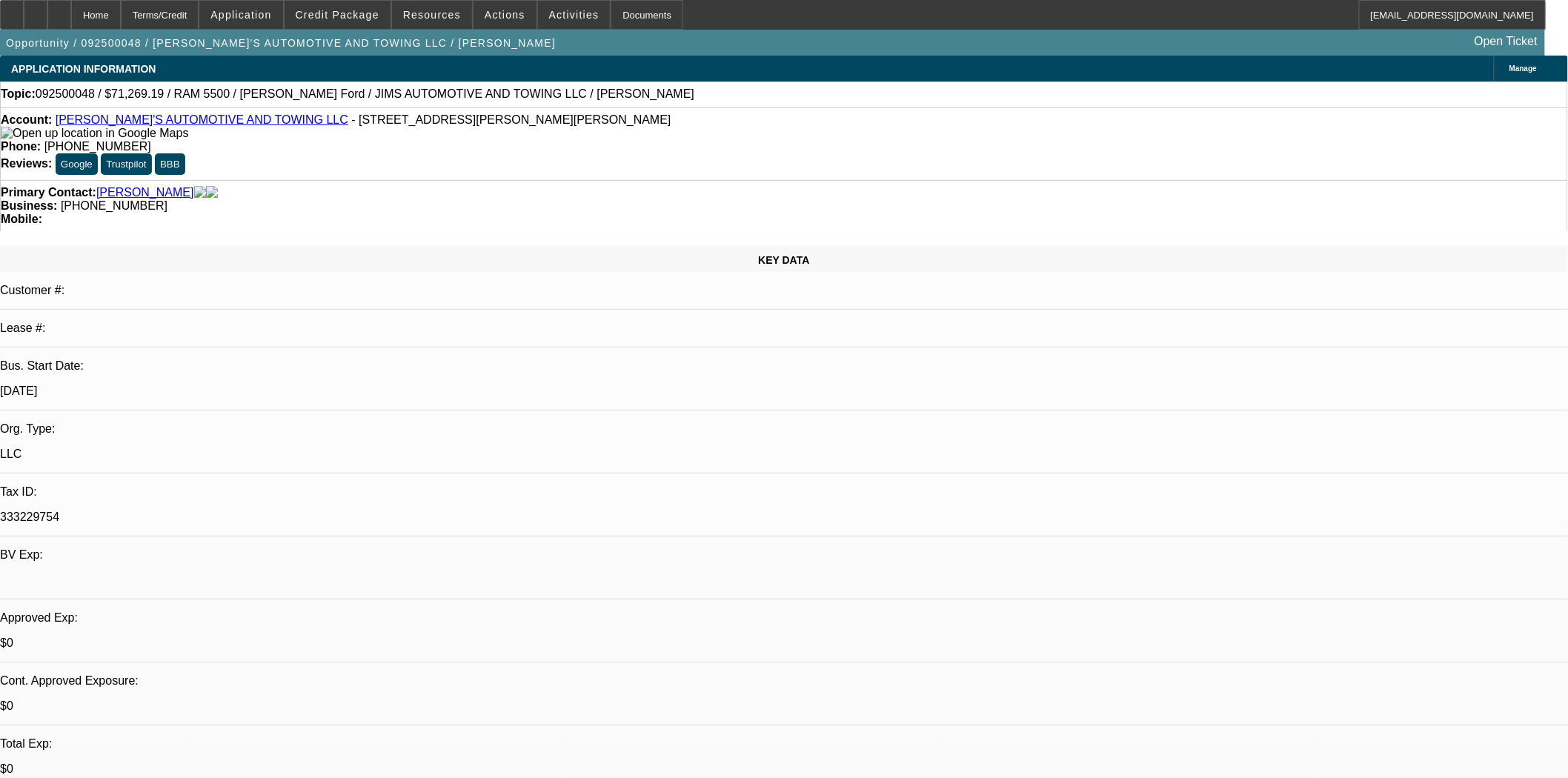
select select "0"
select select "3"
select select "0.1"
select select "4"
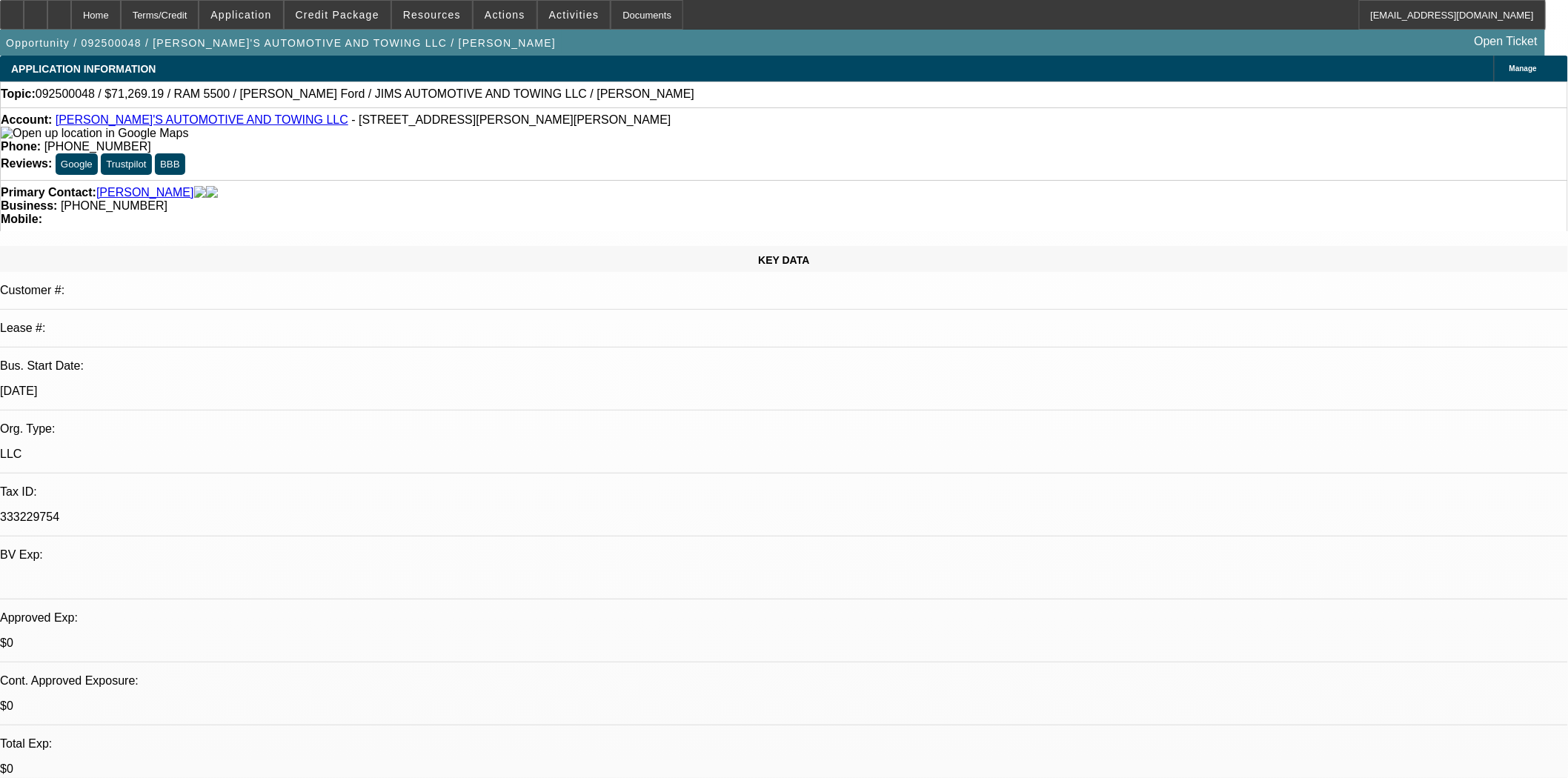
select select "0"
select select "0.1"
select select "4"
select select "0"
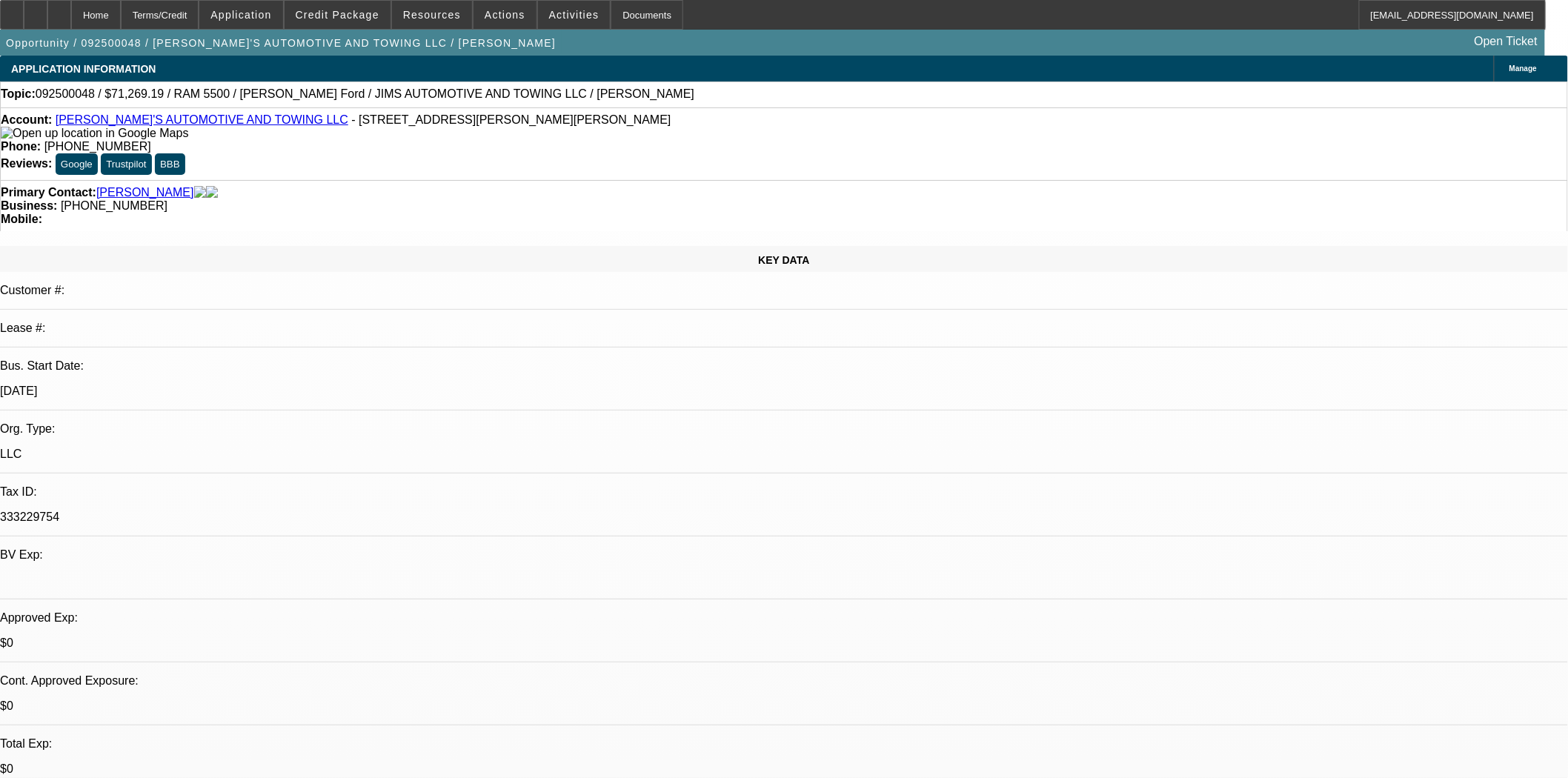
select select "0"
select select "0.1"
select select "4"
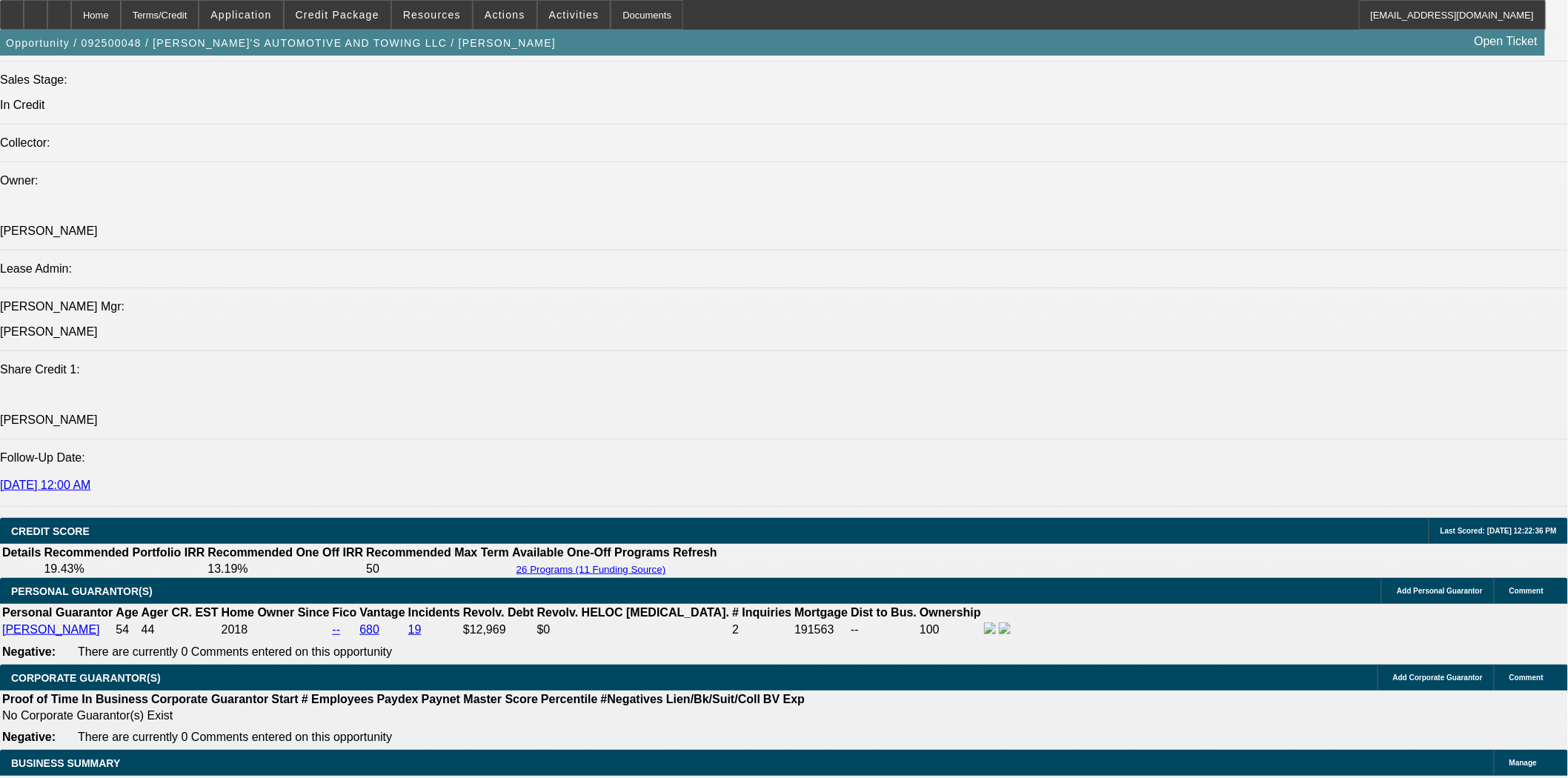
scroll to position [1811, 0]
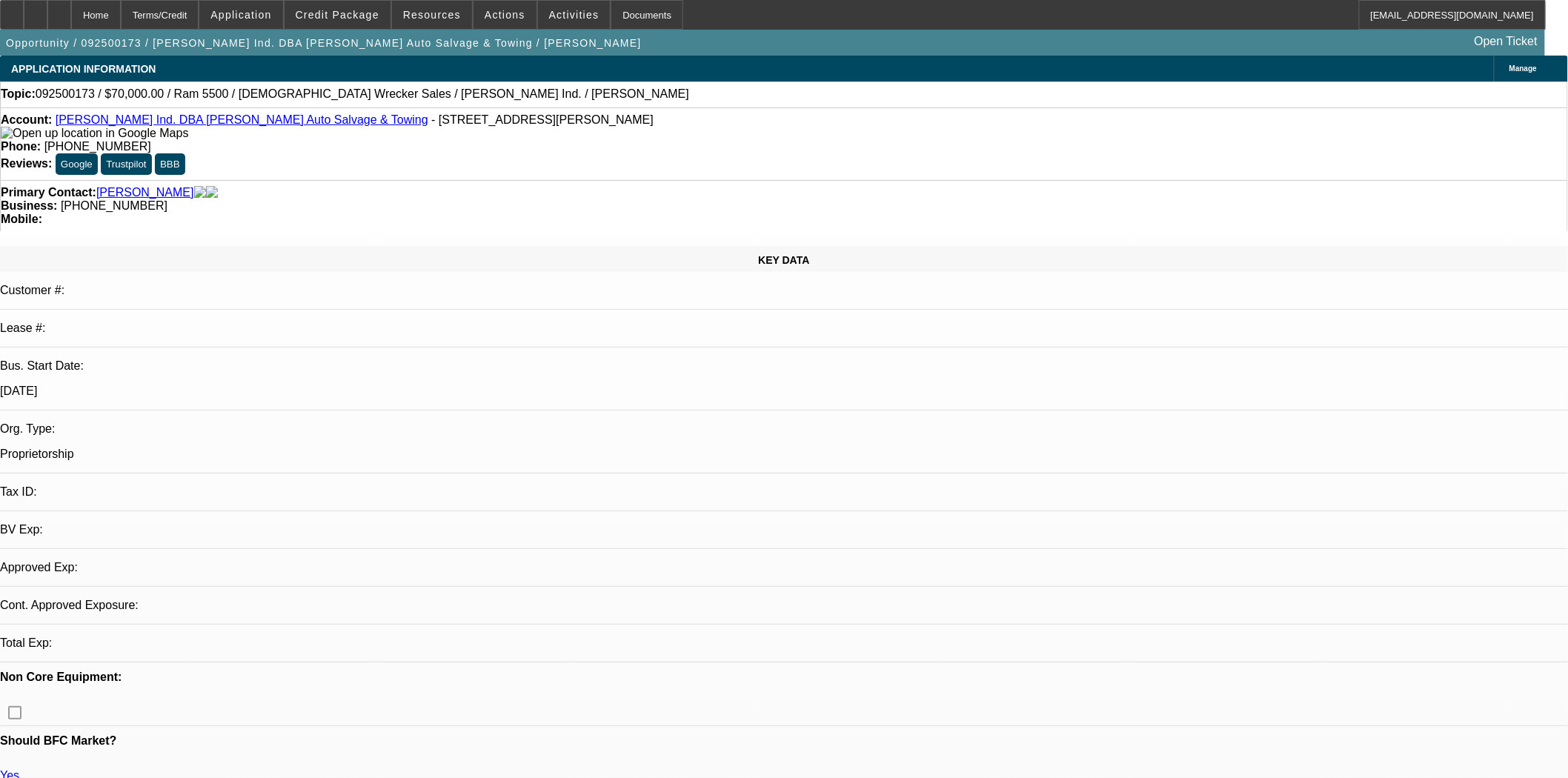
select select "0"
select select "2"
select select "0.1"
select select "4"
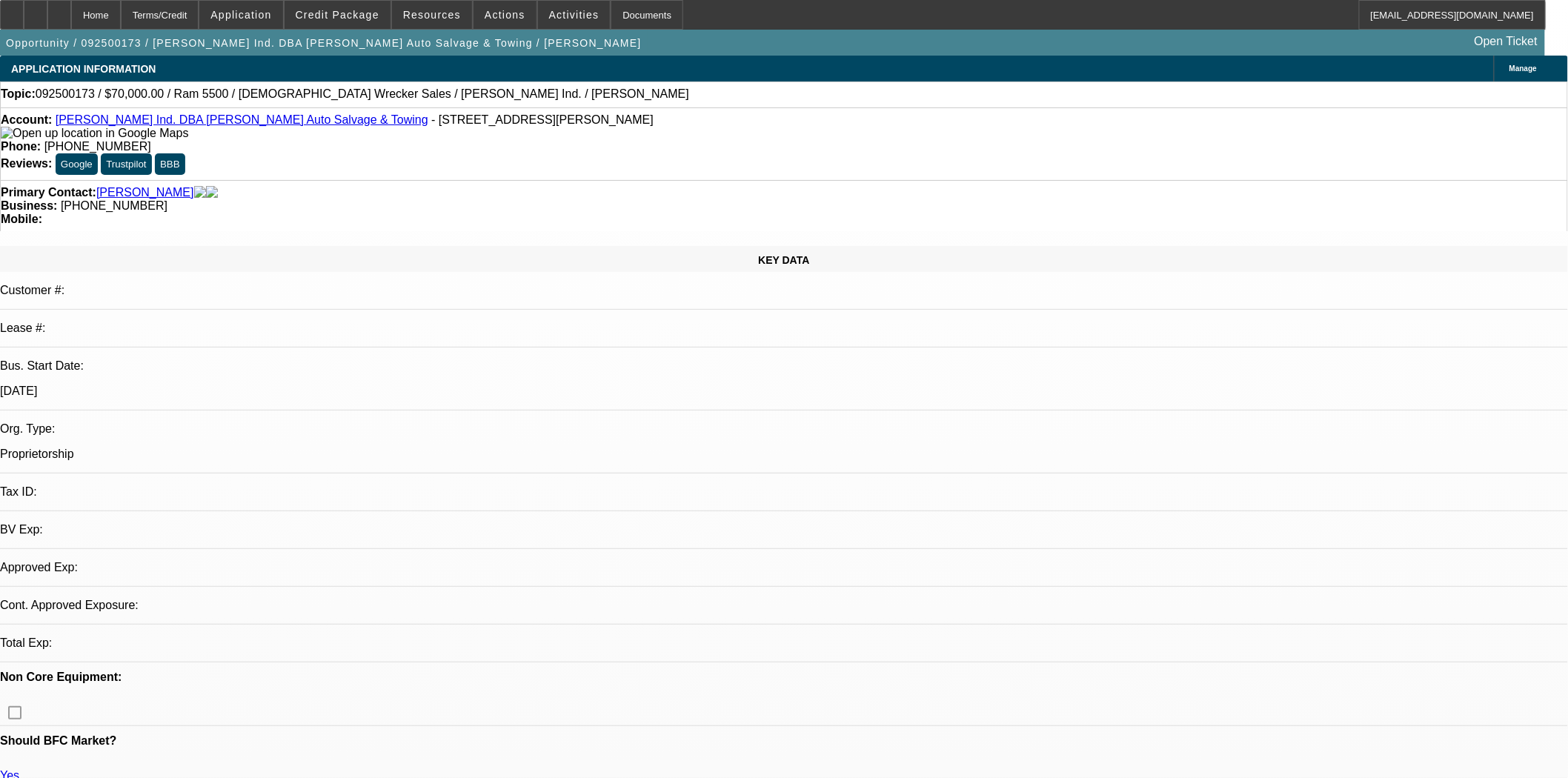
select select "0"
select select "2"
select select "0"
select select "6"
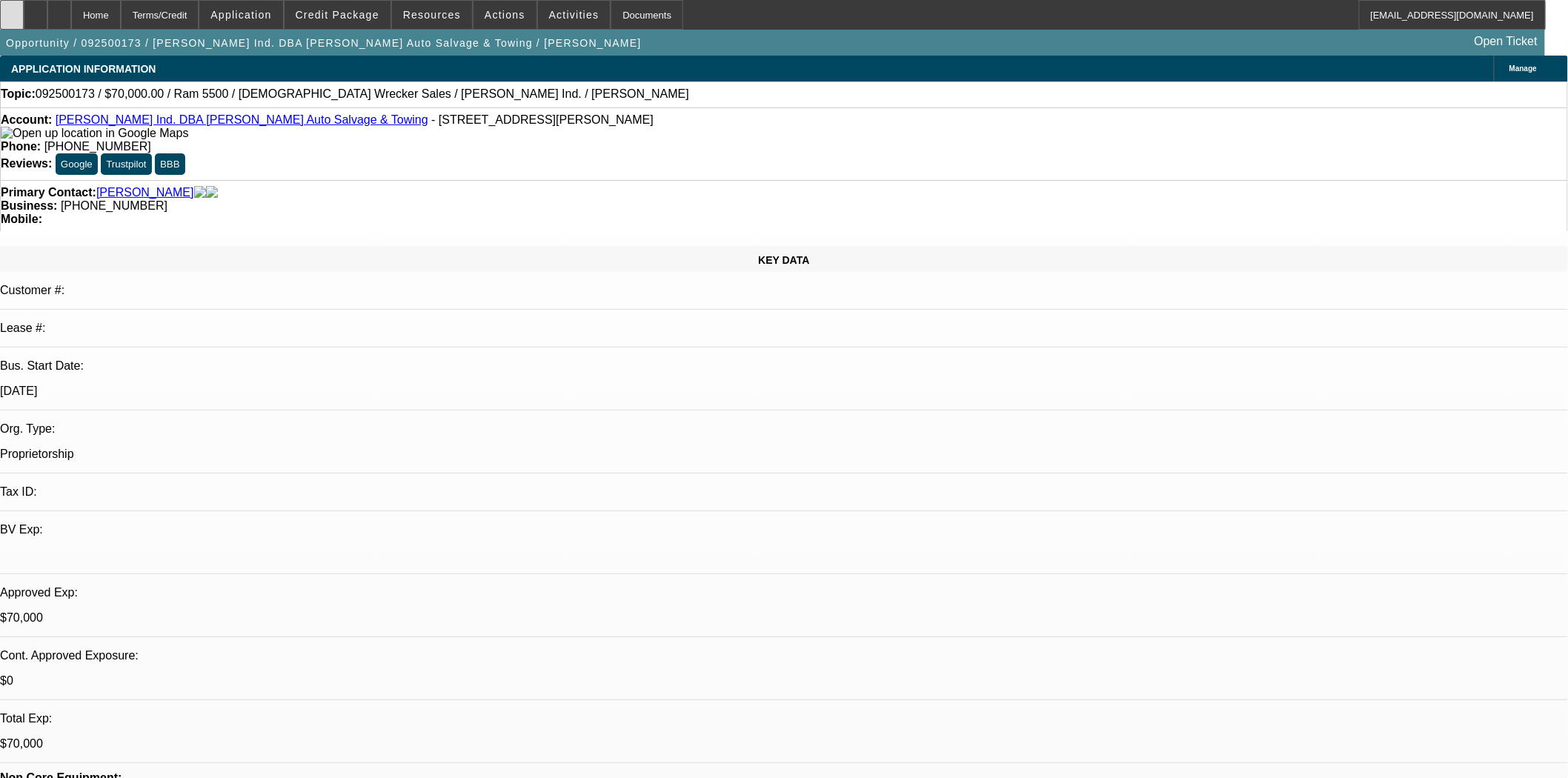
click at [12, 10] on icon at bounding box center [12, 10] width 0 height 0
